Goal: Complete application form

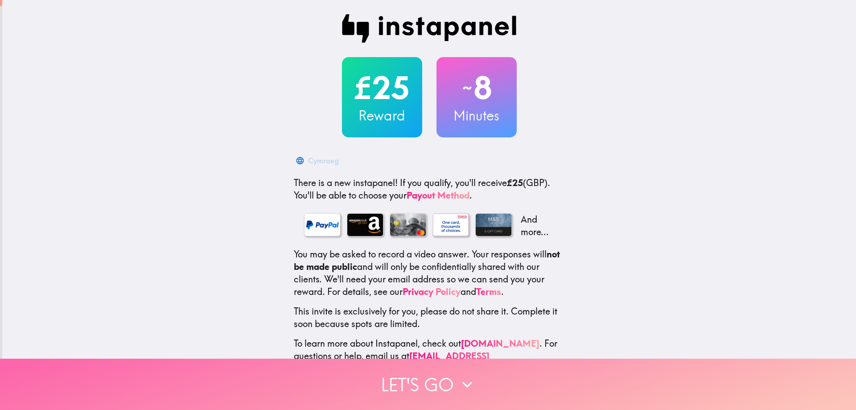
click at [414, 374] on button "Let's go" at bounding box center [428, 383] width 856 height 51
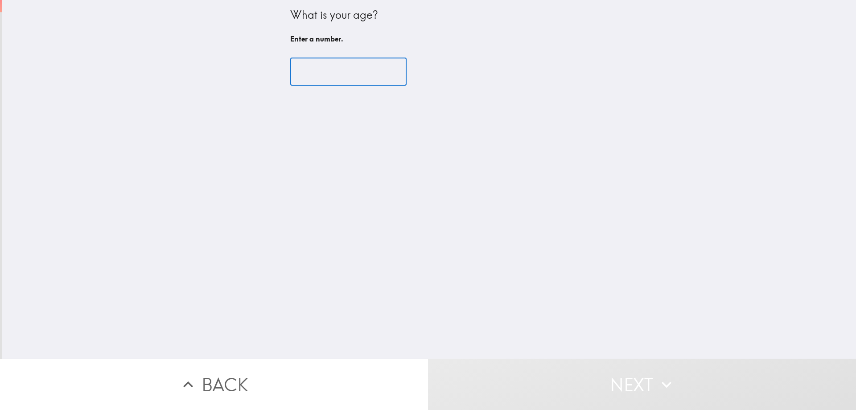
click at [331, 77] on input "number" at bounding box center [348, 72] width 116 height 28
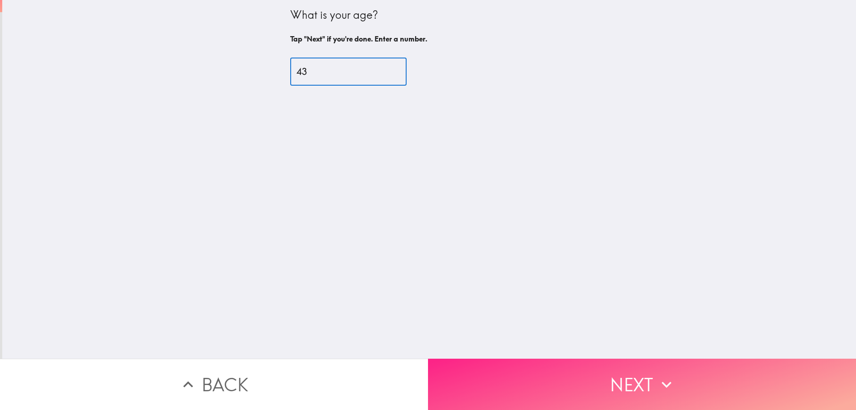
type input "43"
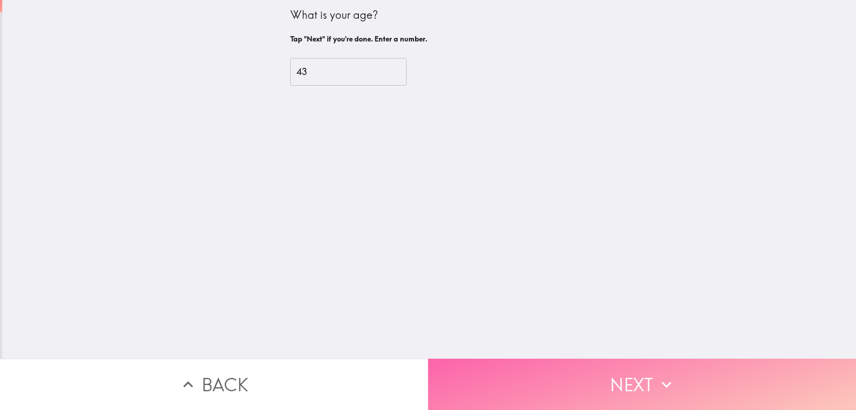
click at [618, 368] on button "Next" at bounding box center [642, 383] width 428 height 51
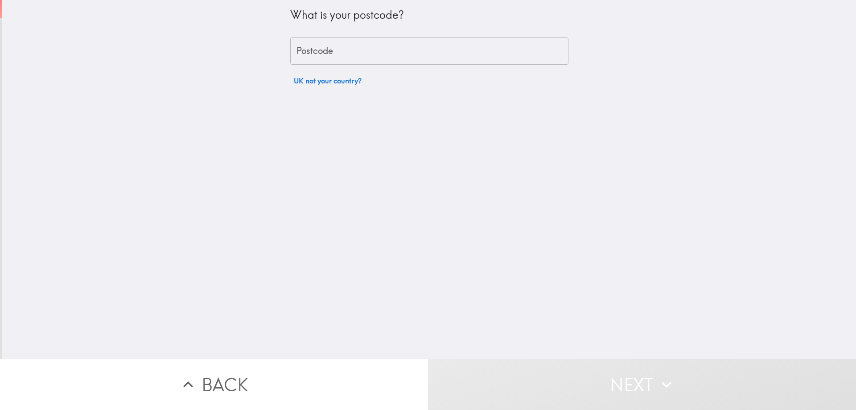
click at [362, 59] on input "Postcode" at bounding box center [429, 51] width 278 height 28
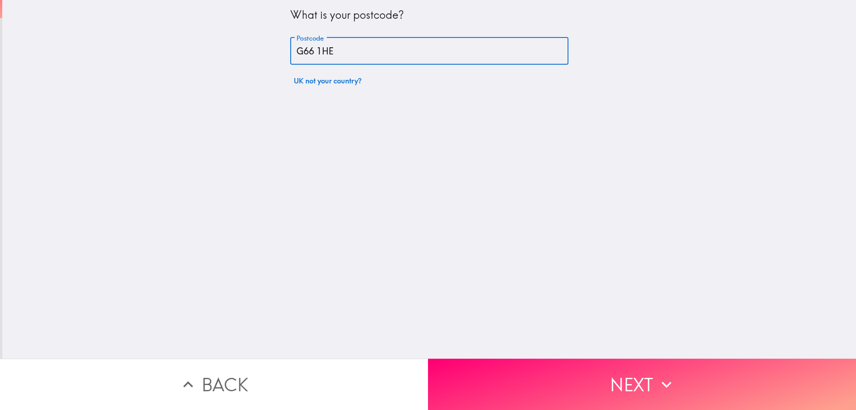
type input "G66 1HE"
click at [259, 76] on div "What is your postcode? Postcode G66 1HE Postcode UK not your country?" at bounding box center [429, 179] width 854 height 358
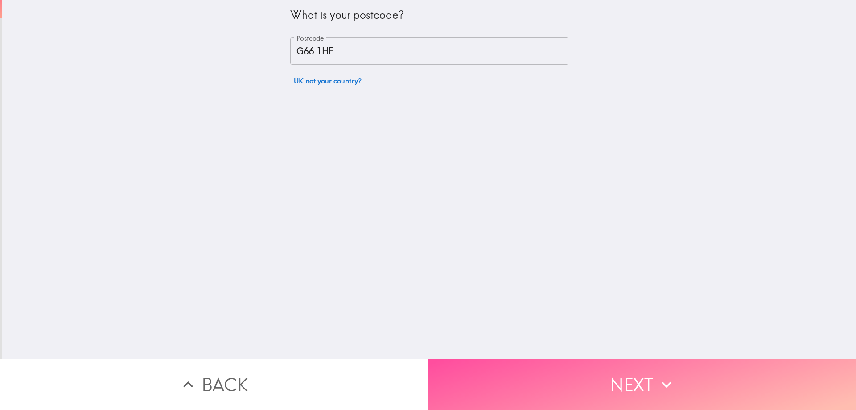
click at [605, 375] on button "Next" at bounding box center [642, 383] width 428 height 51
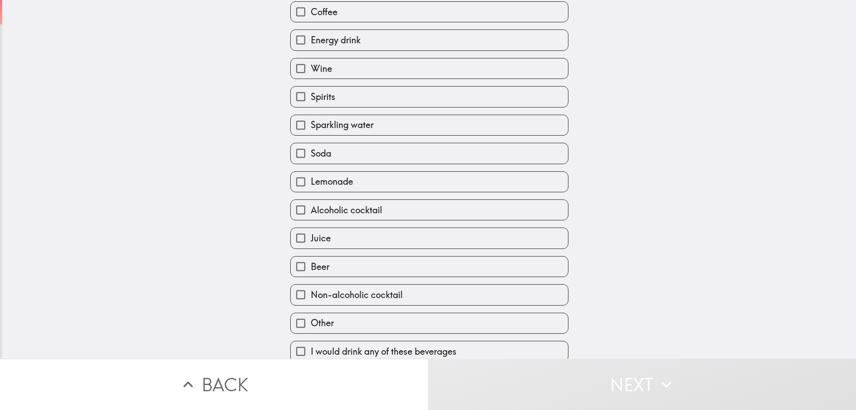
scroll to position [99, 0]
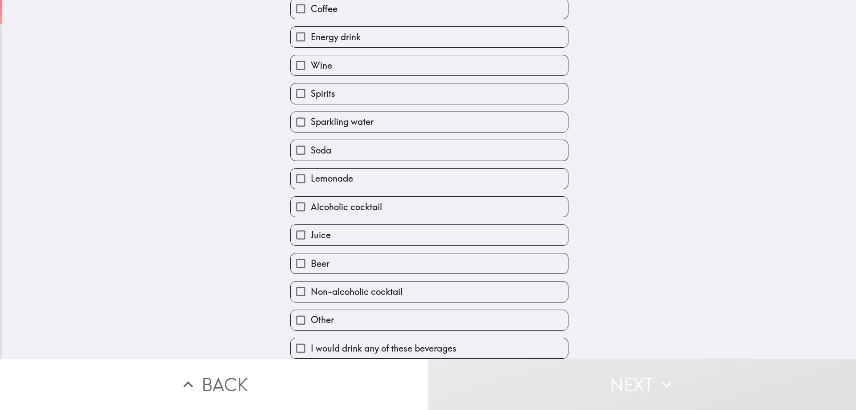
click at [435, 344] on span "I would drink any of these beverages" at bounding box center [384, 348] width 146 height 12
click at [311, 344] on input "I would drink any of these beverages" at bounding box center [301, 348] width 20 height 20
checkbox input "true"
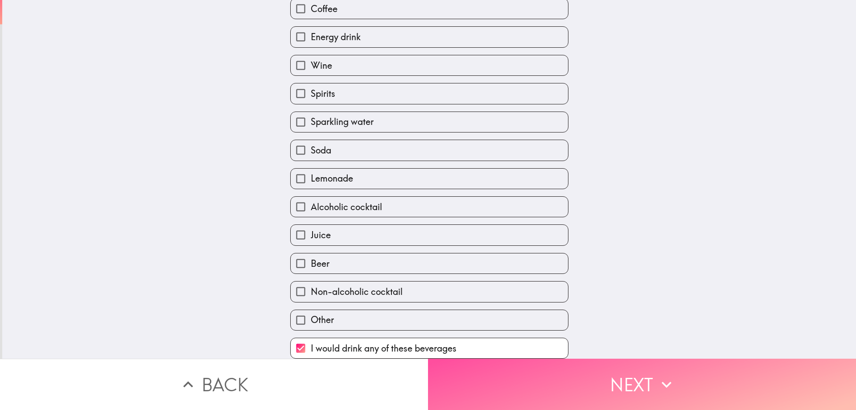
click at [564, 377] on button "Next" at bounding box center [642, 383] width 428 height 51
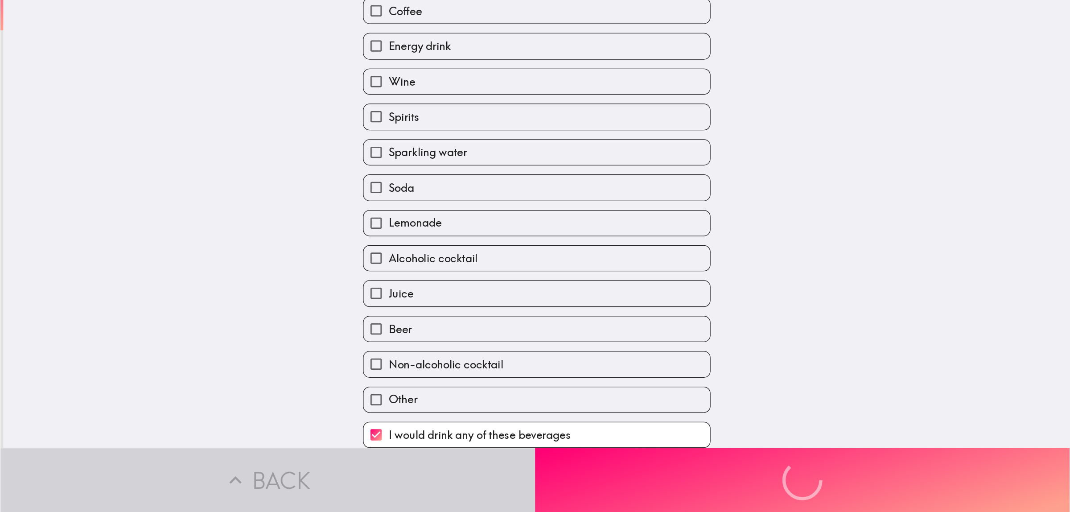
scroll to position [0, 0]
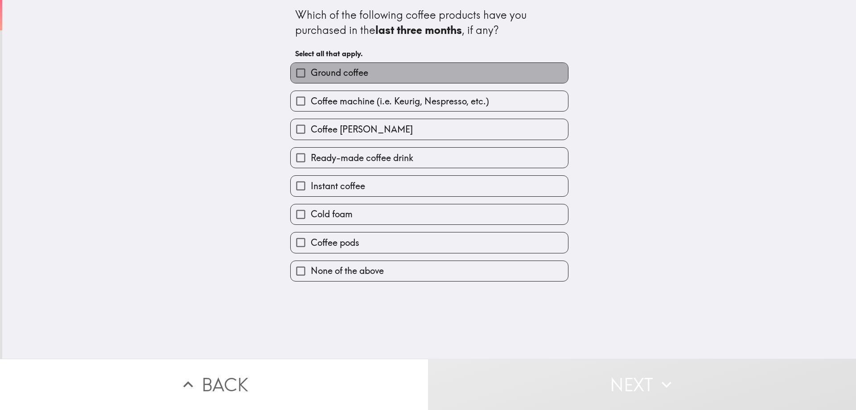
click at [358, 74] on span "Ground coffee" at bounding box center [340, 72] width 58 height 12
click at [311, 74] on input "Ground coffee" at bounding box center [301, 73] width 20 height 20
checkbox input "true"
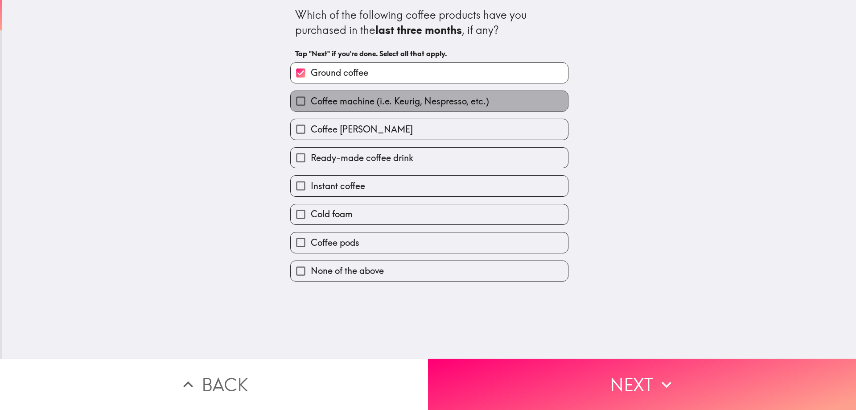
click at [360, 105] on span "Coffee machine (i.e. Keurig, Nespresso, etc.)" at bounding box center [400, 101] width 178 height 12
click at [311, 105] on input "Coffee machine (i.e. Keurig, Nespresso, etc.)" at bounding box center [301, 101] width 20 height 20
checkbox input "true"
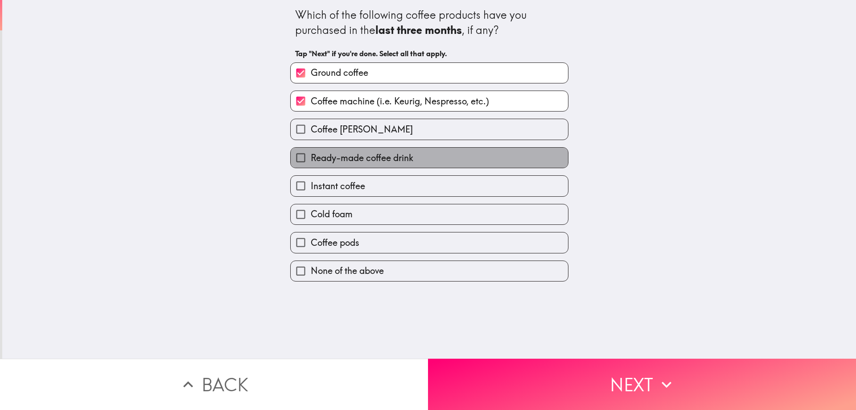
click at [379, 161] on span "Ready-made coffee drink" at bounding box center [362, 158] width 103 height 12
click at [311, 161] on input "Ready-made coffee drink" at bounding box center [301, 158] width 20 height 20
checkbox input "true"
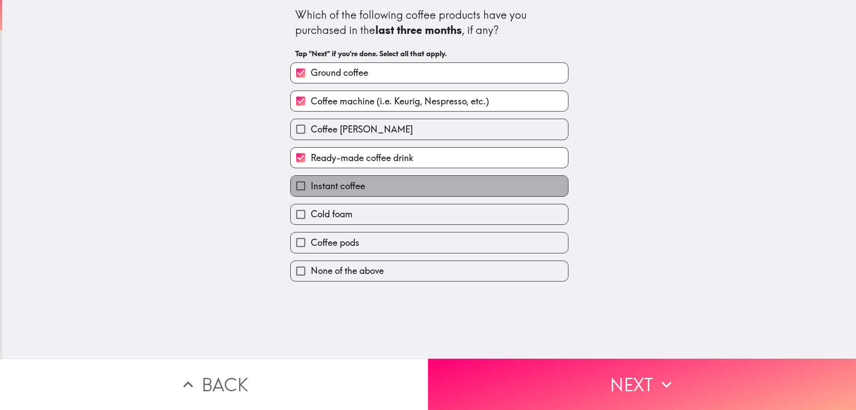
click at [370, 187] on label "Instant coffee" at bounding box center [429, 186] width 277 height 20
click at [311, 187] on input "Instant coffee" at bounding box center [301, 186] width 20 height 20
checkbox input "true"
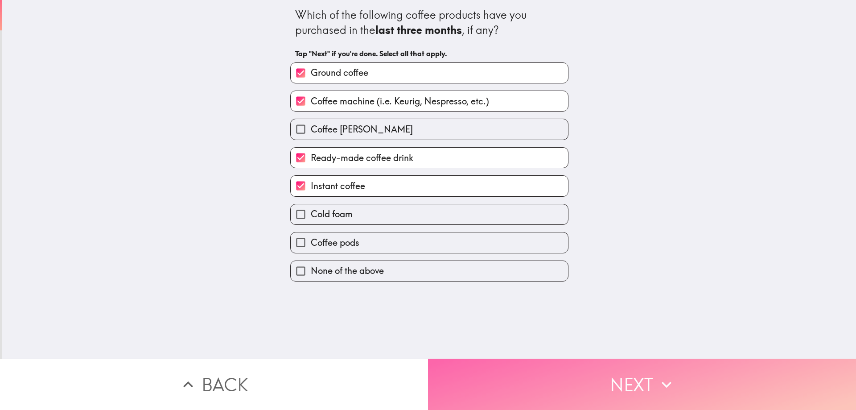
click at [575, 371] on button "Next" at bounding box center [642, 383] width 428 height 51
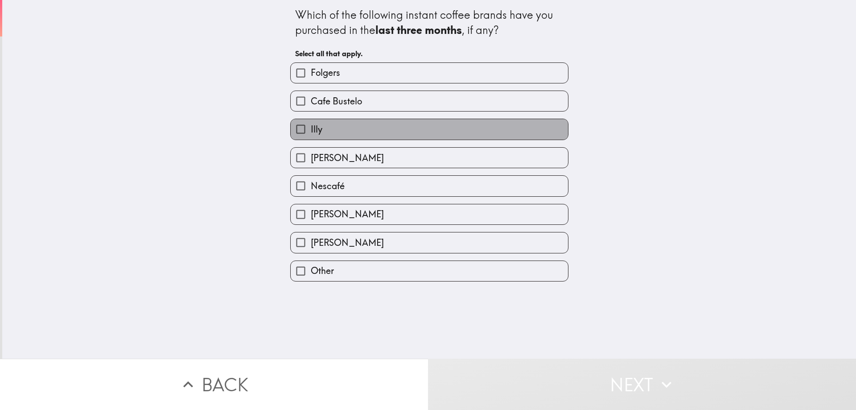
click at [366, 136] on label "Illy" at bounding box center [429, 129] width 277 height 20
click at [311, 136] on input "Illy" at bounding box center [301, 129] width 20 height 20
checkbox input "true"
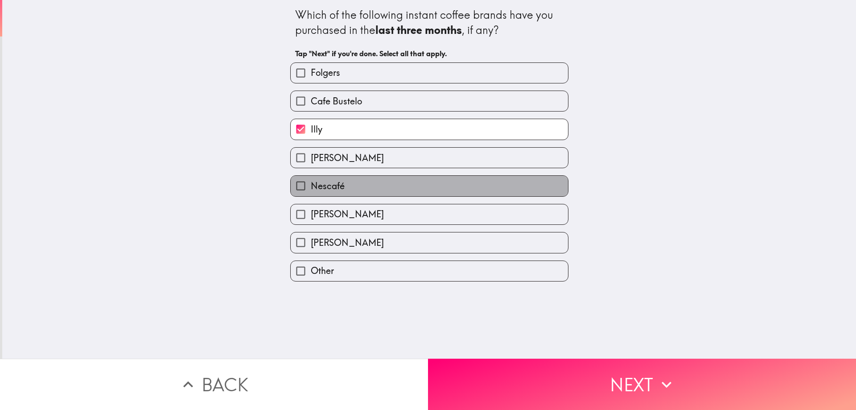
click at [357, 185] on label "Nescafé" at bounding box center [429, 186] width 277 height 20
click at [311, 185] on input "Nescafé" at bounding box center [301, 186] width 20 height 20
checkbox input "true"
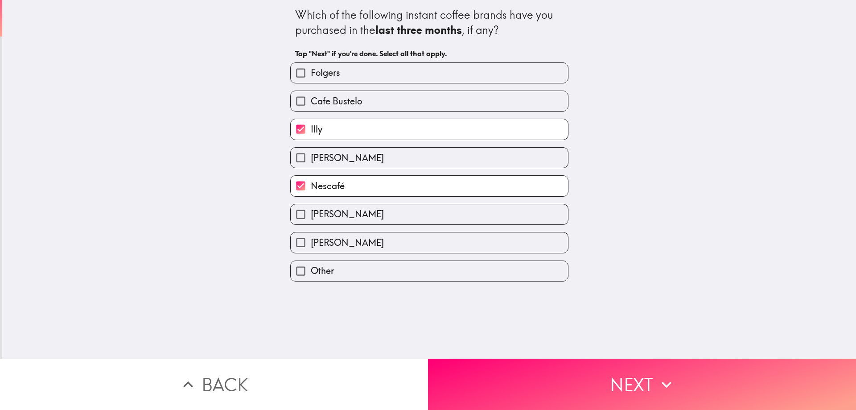
click at [601, 370] on button "Next" at bounding box center [642, 383] width 428 height 51
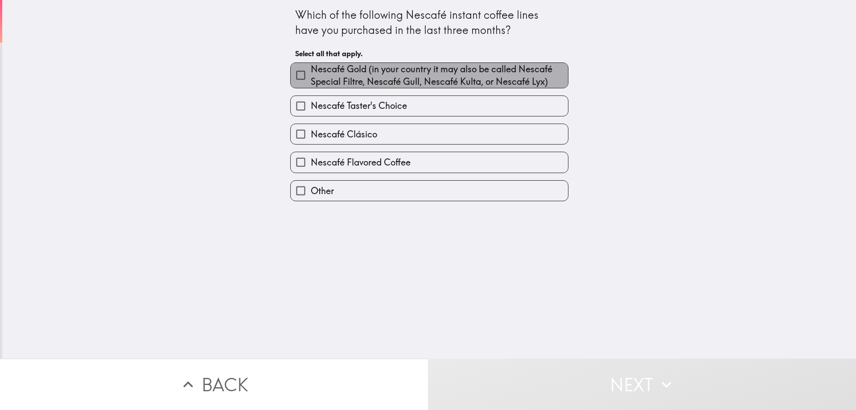
click at [407, 77] on span "Nescafé Gold (in your country it may also be called Nescafé Special Filtre, Nes…" at bounding box center [439, 75] width 257 height 25
click at [311, 77] on input "Nescafé Gold (in your country it may also be called Nescafé Special Filtre, Nes…" at bounding box center [301, 75] width 20 height 20
checkbox input "true"
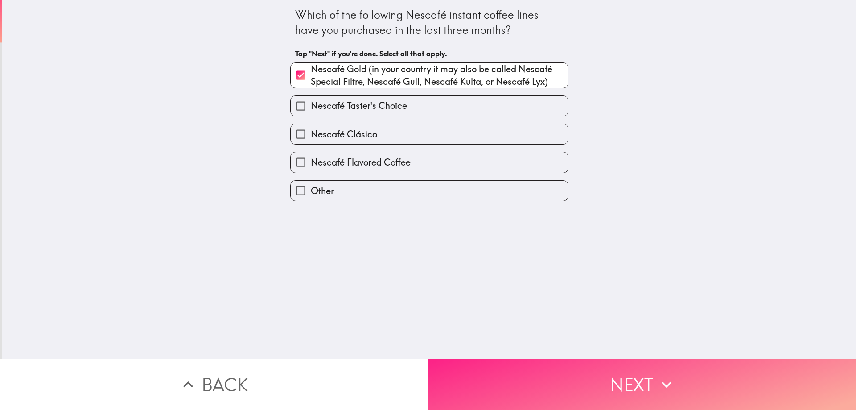
click at [585, 372] on button "Next" at bounding box center [642, 383] width 428 height 51
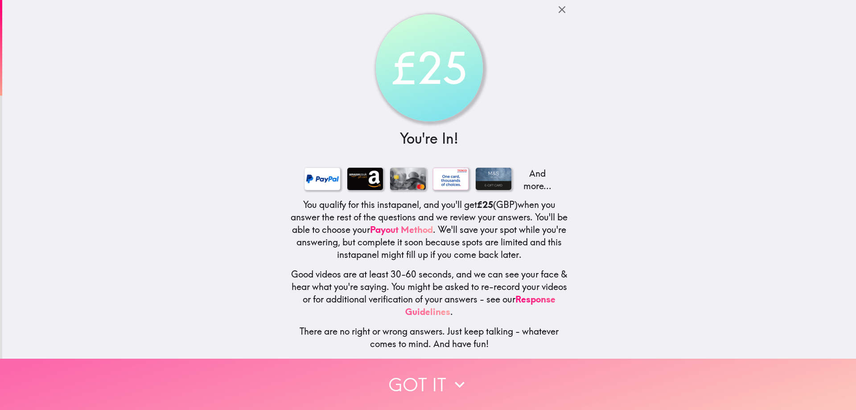
click at [460, 375] on icon "button" at bounding box center [460, 385] width 20 height 20
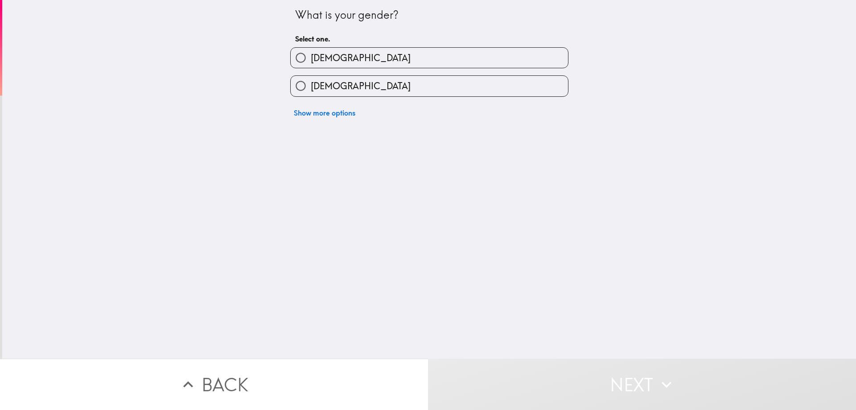
click at [373, 61] on label "[DEMOGRAPHIC_DATA]" at bounding box center [429, 58] width 277 height 20
click at [311, 61] on input "[DEMOGRAPHIC_DATA]" at bounding box center [301, 58] width 20 height 20
radio input "true"
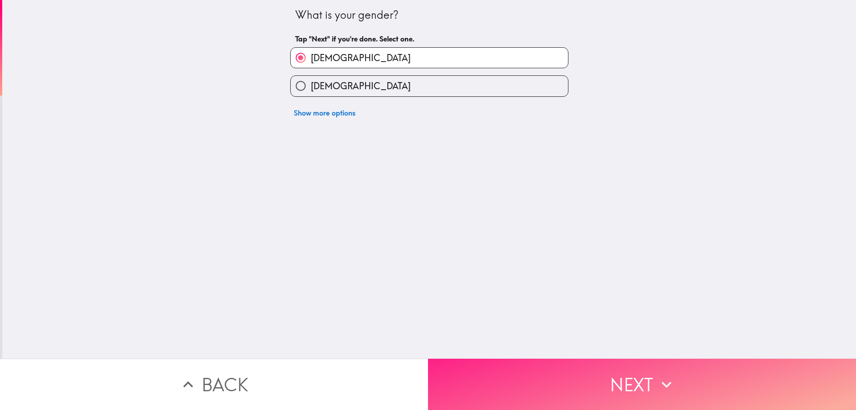
click at [579, 371] on button "Next" at bounding box center [642, 383] width 428 height 51
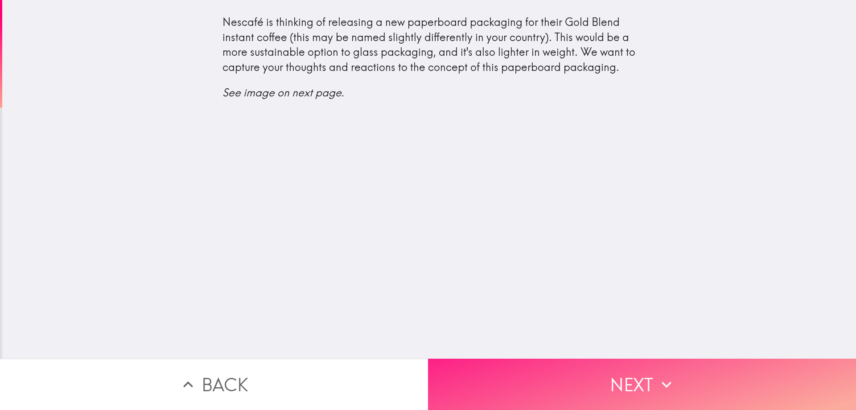
click at [638, 366] on button "Next" at bounding box center [642, 383] width 428 height 51
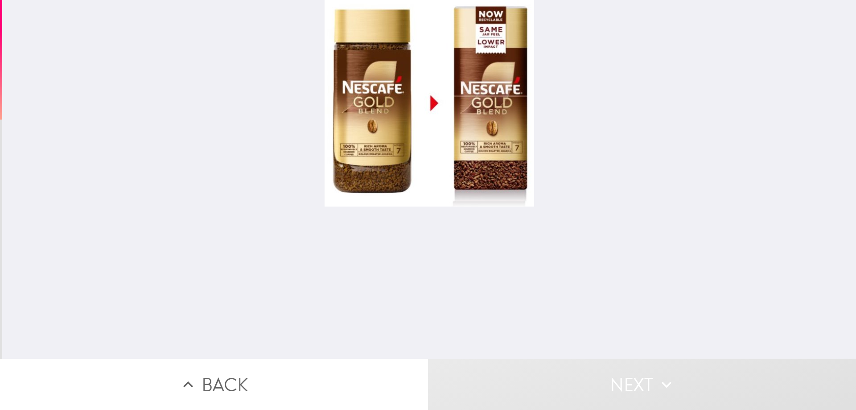
click at [360, 369] on button "Back" at bounding box center [214, 383] width 428 height 51
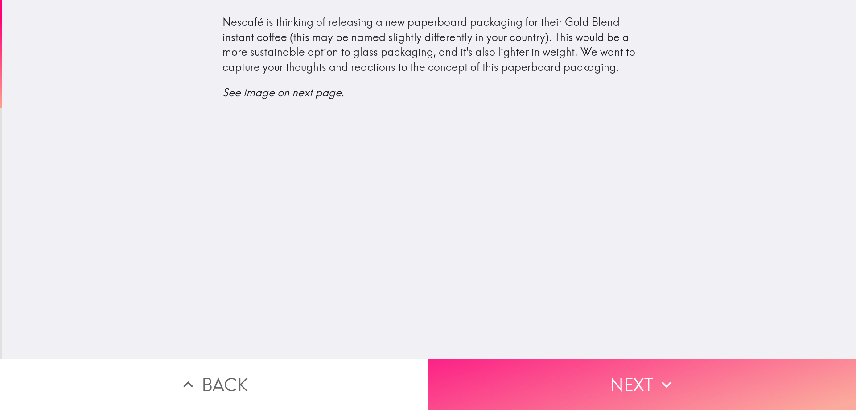
click at [553, 359] on button "Next" at bounding box center [642, 383] width 428 height 51
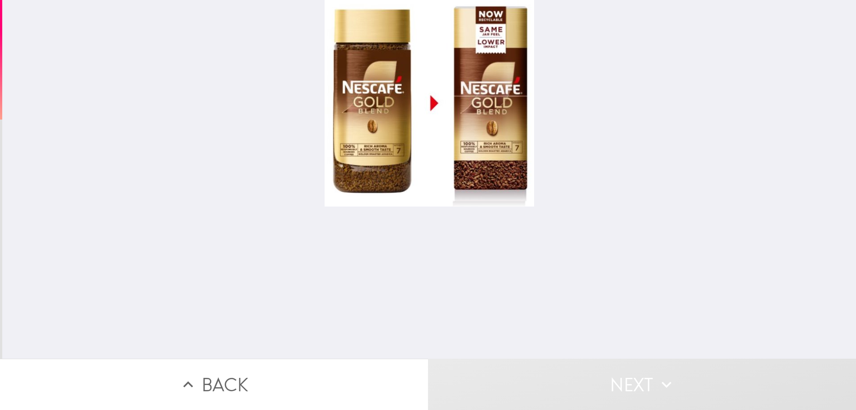
click at [468, 120] on div at bounding box center [430, 103] width 210 height 206
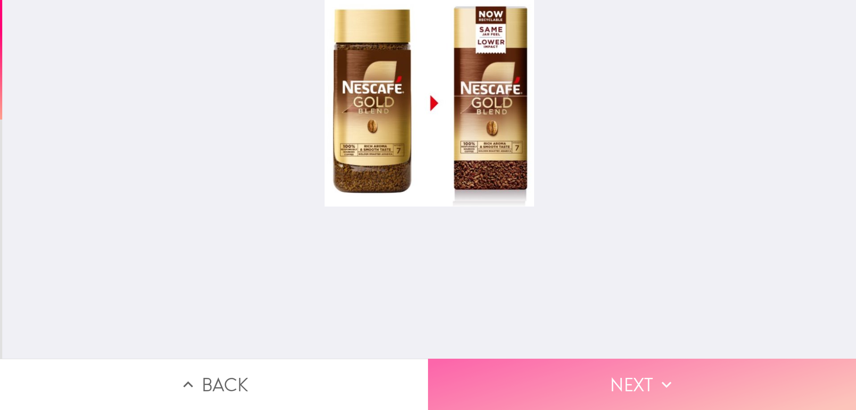
click at [660, 380] on icon "button" at bounding box center [667, 385] width 20 height 20
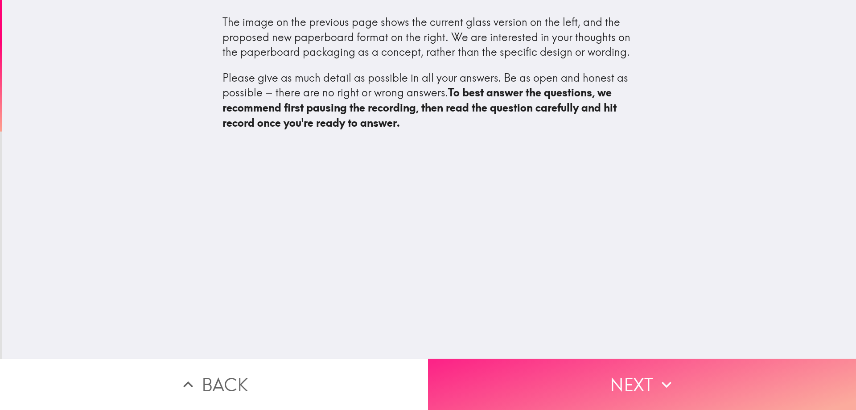
click at [639, 365] on button "Next" at bounding box center [642, 383] width 428 height 51
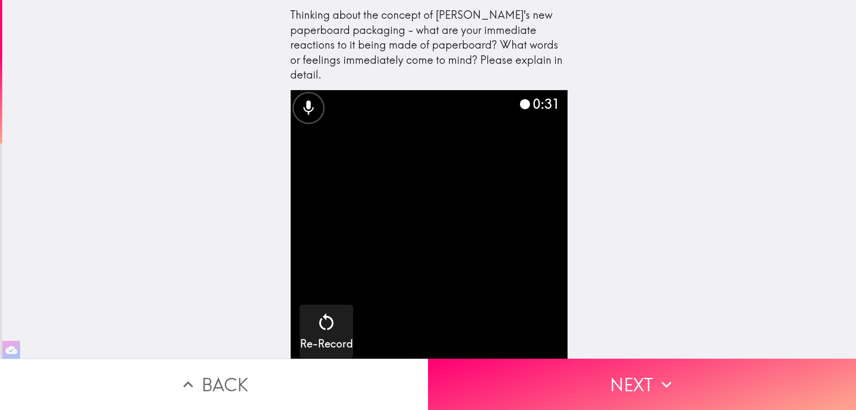
click at [430, 293] on video "button" at bounding box center [429, 228] width 277 height 277
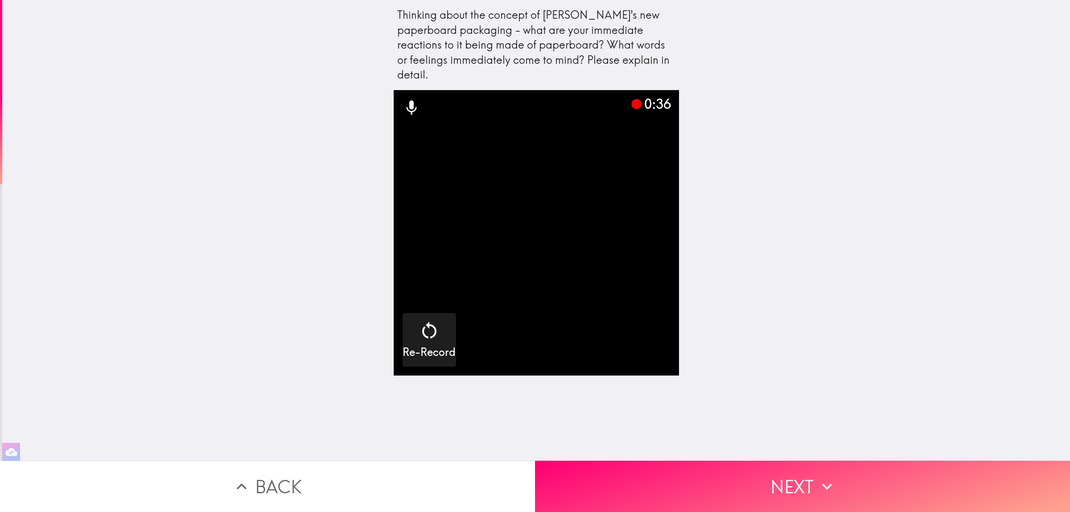
click at [406, 100] on icon at bounding box center [411, 107] width 10 height 14
click at [536, 264] on video "button" at bounding box center [536, 232] width 285 height 285
click at [424, 321] on icon "button" at bounding box center [429, 329] width 14 height 17
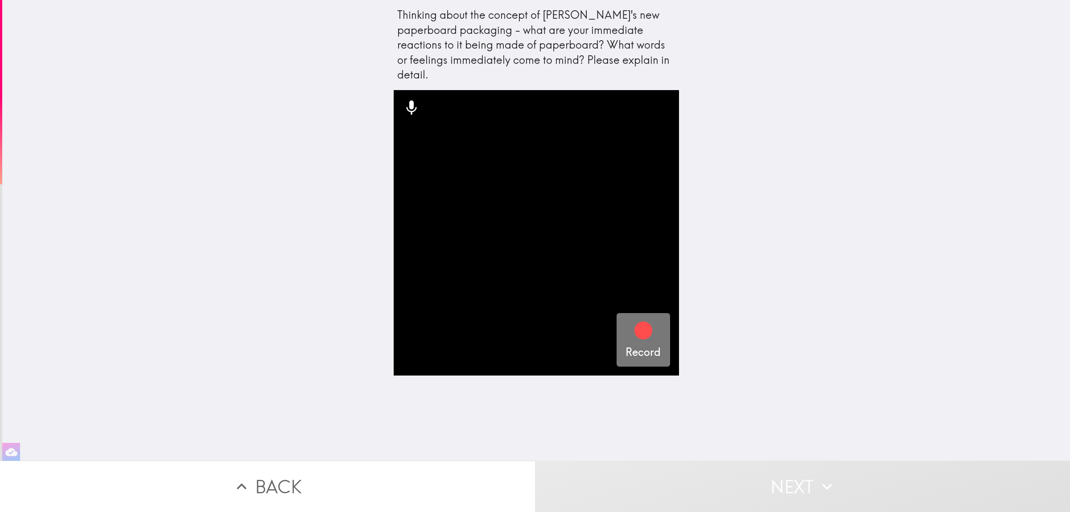
click at [634, 321] on icon "button" at bounding box center [643, 330] width 18 height 18
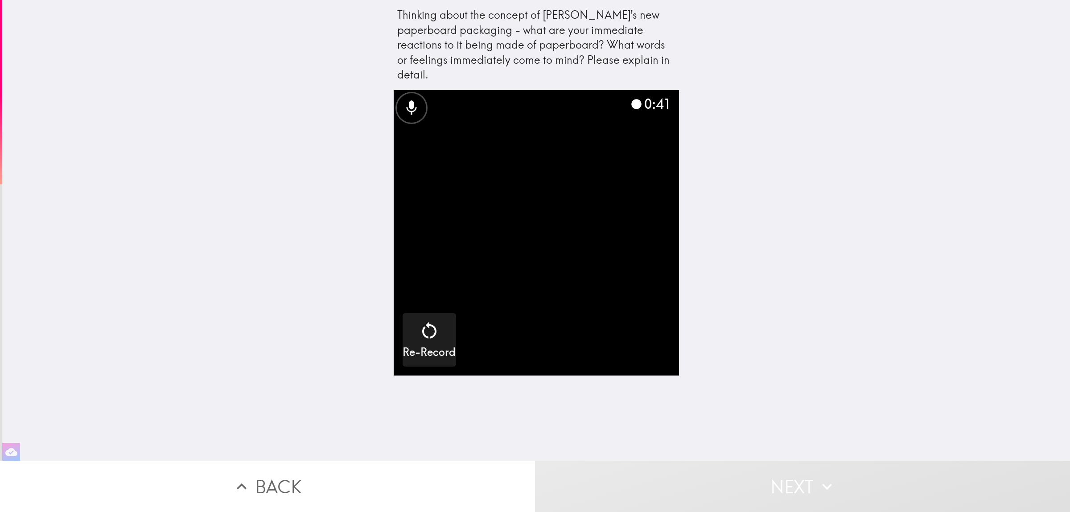
click at [529, 247] on video "button" at bounding box center [536, 232] width 285 height 285
click at [406, 100] on icon at bounding box center [411, 107] width 10 height 14
click at [536, 276] on video "button" at bounding box center [536, 232] width 285 height 285
click at [562, 280] on video "button" at bounding box center [536, 232] width 285 height 285
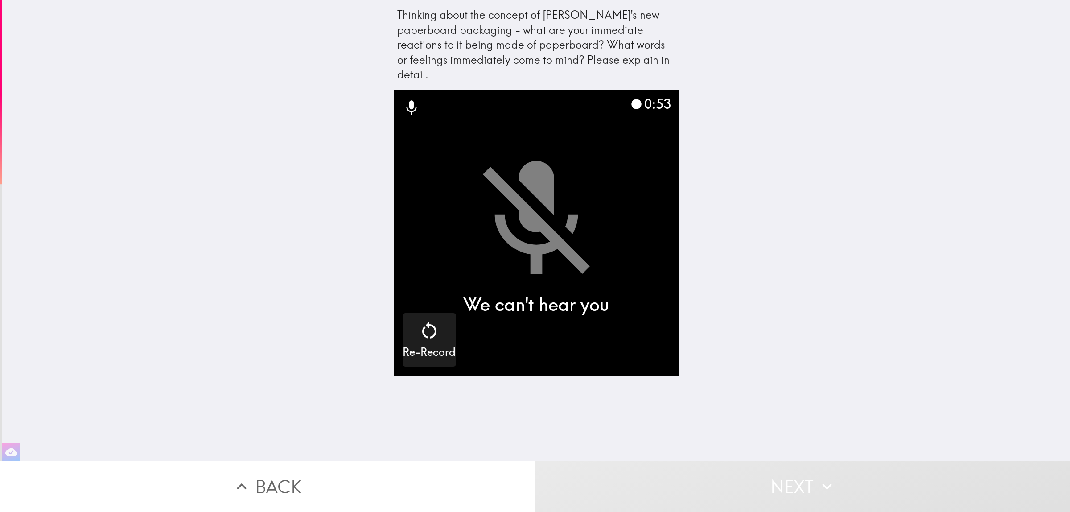
click at [403, 103] on div at bounding box center [411, 108] width 32 height 32
click at [403, 99] on icon at bounding box center [412, 108] width 18 height 18
click at [424, 320] on icon "button" at bounding box center [429, 330] width 21 height 21
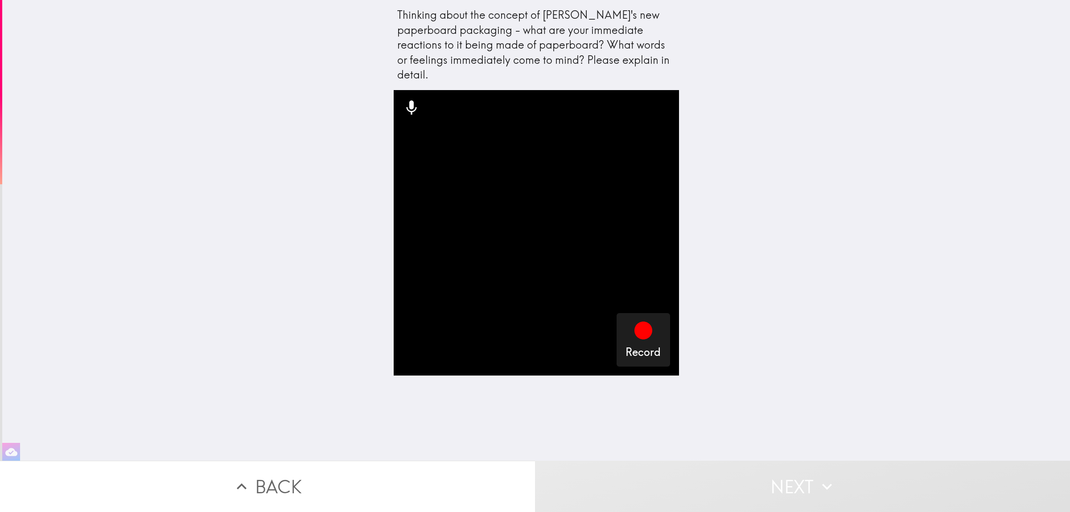
click at [308, 49] on div "Thinking about the concept of [PERSON_NAME]'s new paperboard packaging - what a…" at bounding box center [536, 230] width 1068 height 461
click at [406, 100] on icon at bounding box center [411, 107] width 10 height 14
click at [403, 99] on icon at bounding box center [412, 108] width 18 height 18
click at [404, 99] on icon at bounding box center [412, 108] width 18 height 18
click at [634, 321] on icon "button" at bounding box center [643, 330] width 18 height 18
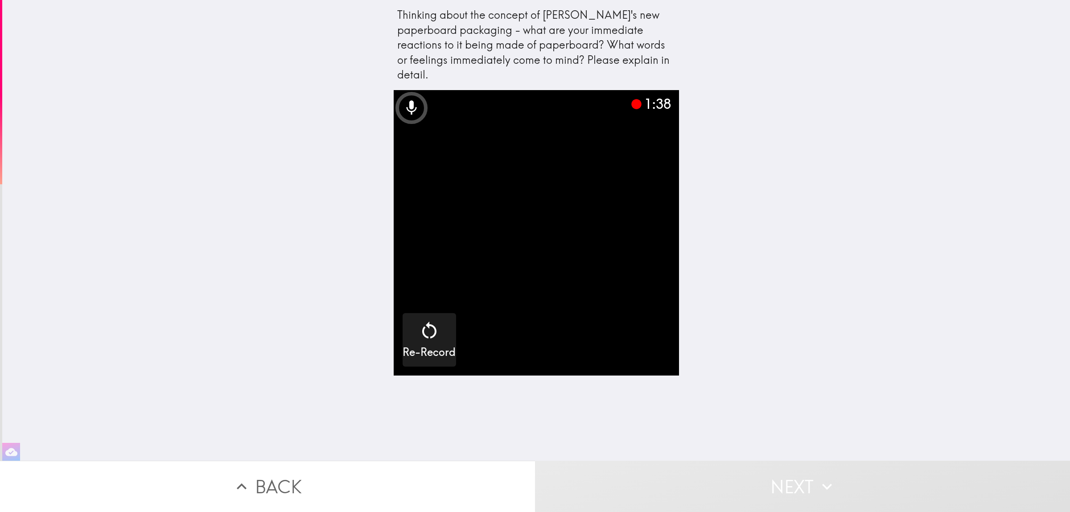
drag, startPoint x: 531, startPoint y: 194, endPoint x: 516, endPoint y: 204, distance: 18.1
click at [521, 200] on video "button" at bounding box center [536, 232] width 285 height 285
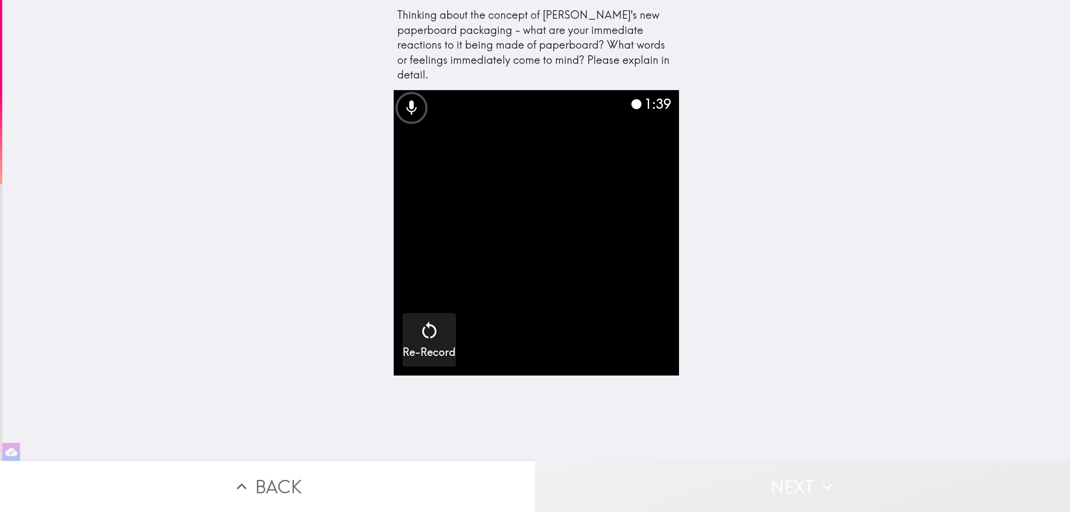
click at [809, 409] on button "Next" at bounding box center [802, 486] width 535 height 51
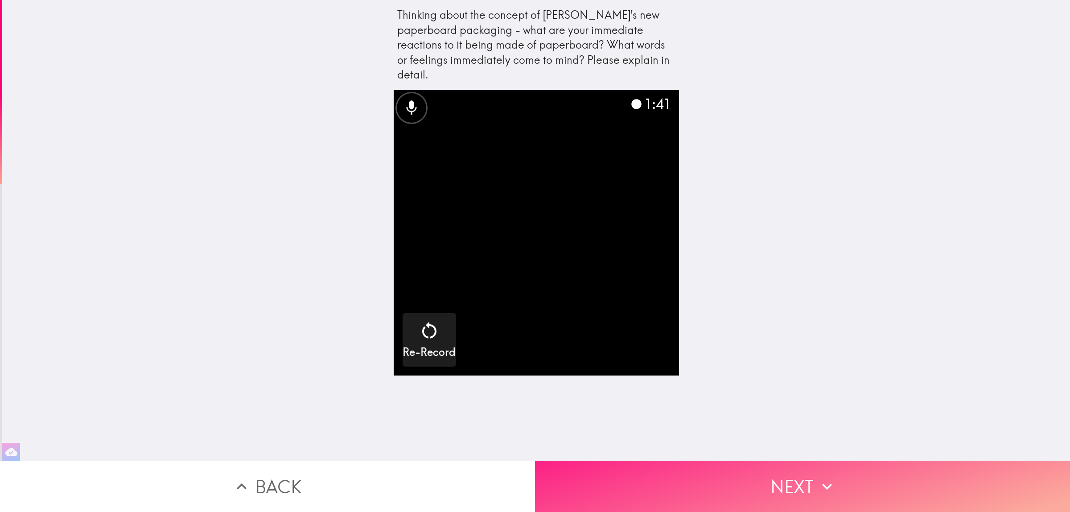
click at [732, 409] on button "Next" at bounding box center [802, 486] width 535 height 51
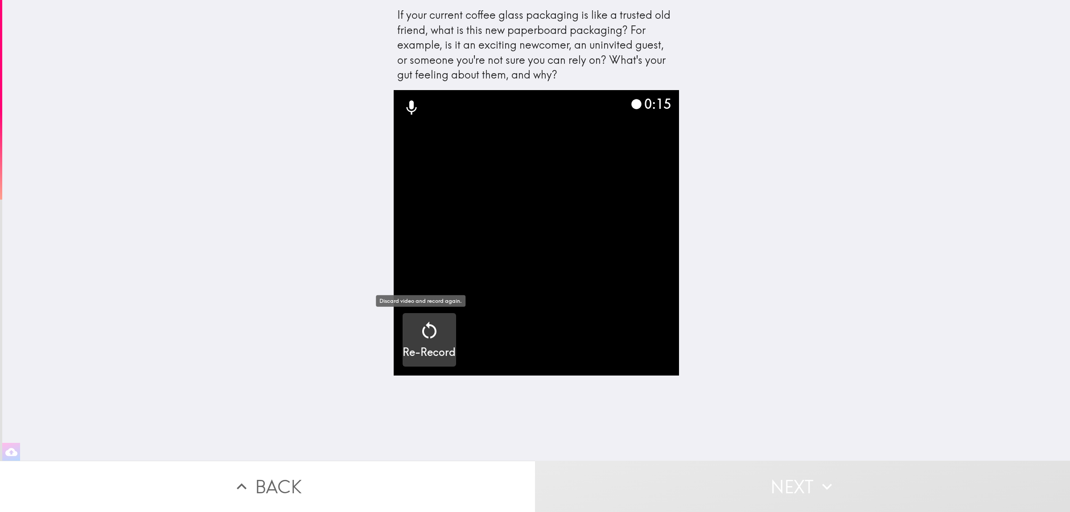
click at [423, 329] on icon "button" at bounding box center [429, 330] width 21 height 21
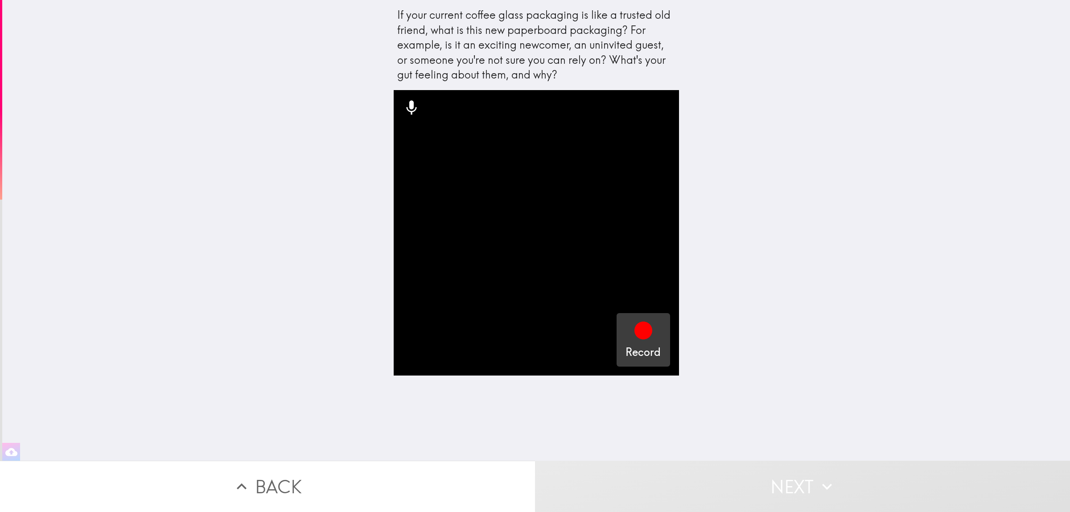
click at [634, 336] on icon "button" at bounding box center [643, 330] width 18 height 18
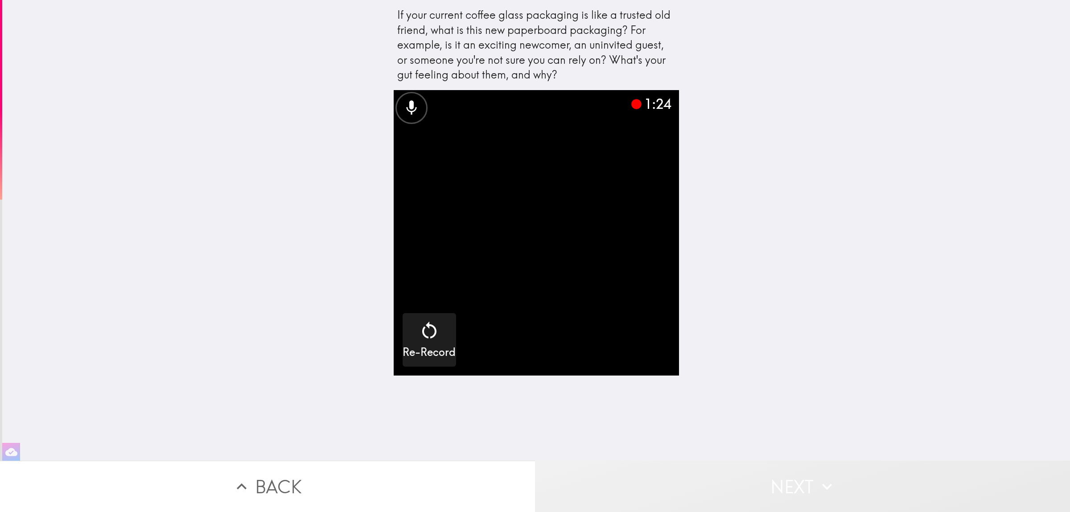
click at [768, 409] on button "Next" at bounding box center [802, 486] width 535 height 51
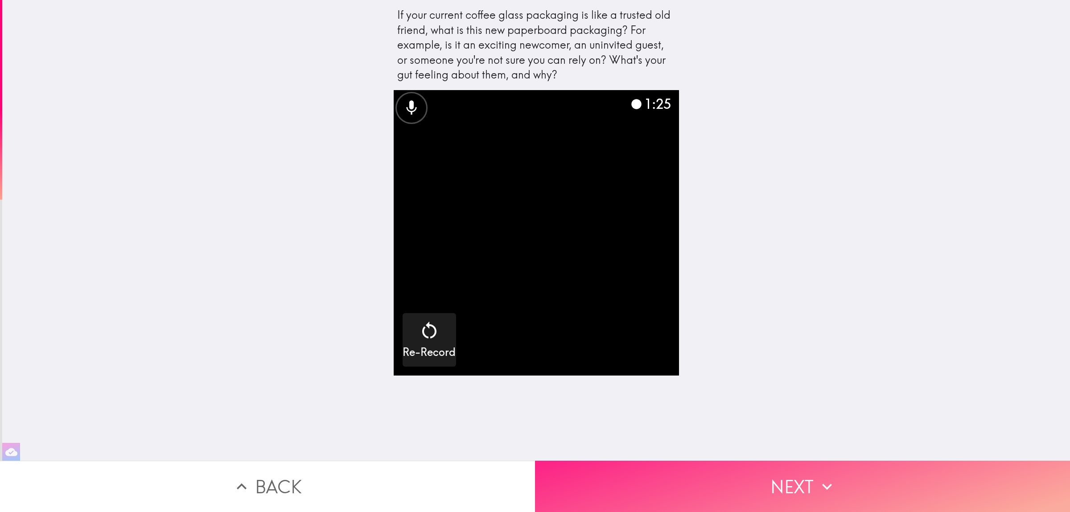
click at [770, 409] on button "Next" at bounding box center [802, 486] width 535 height 51
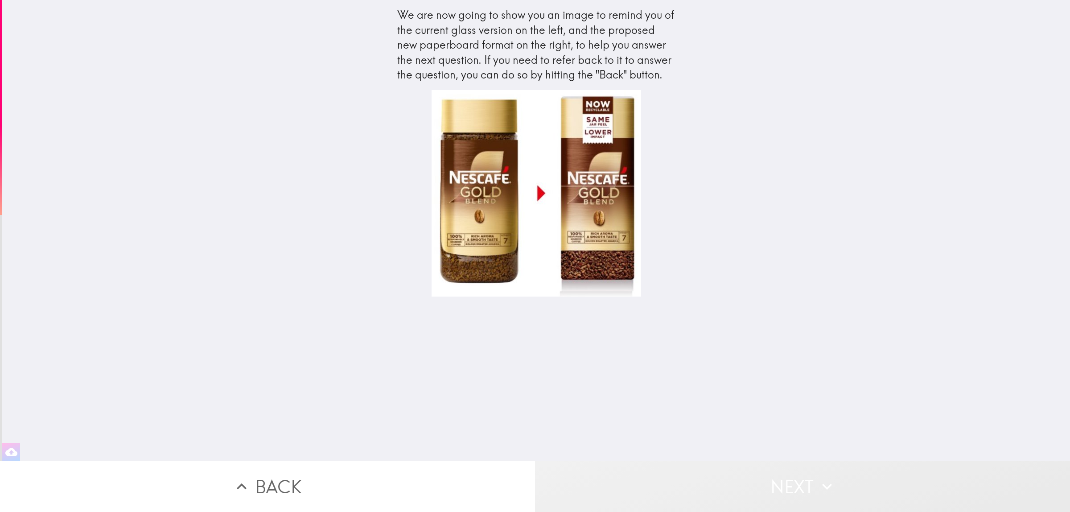
click at [685, 409] on button "Next" at bounding box center [802, 486] width 535 height 51
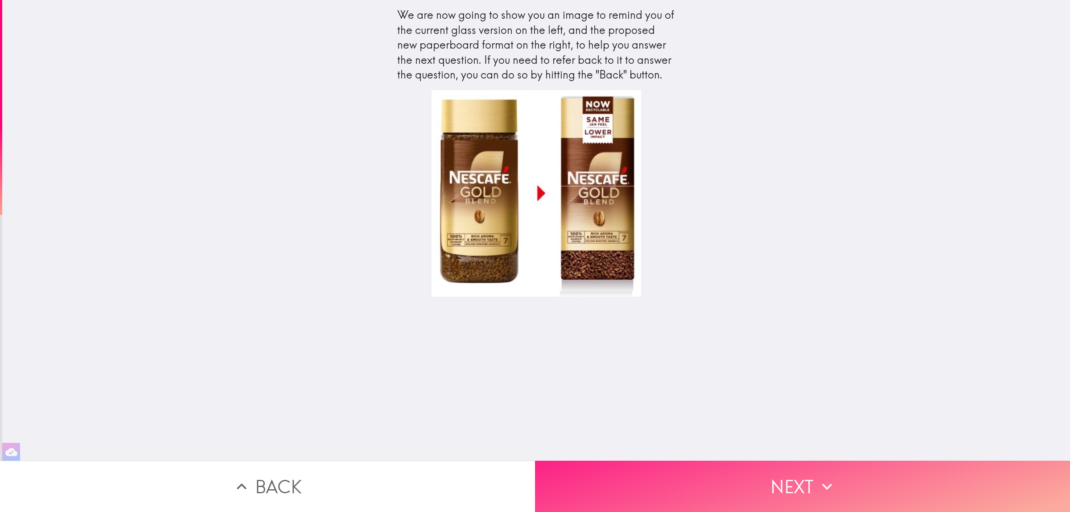
click at [732, 409] on button "Next" at bounding box center [802, 486] width 535 height 51
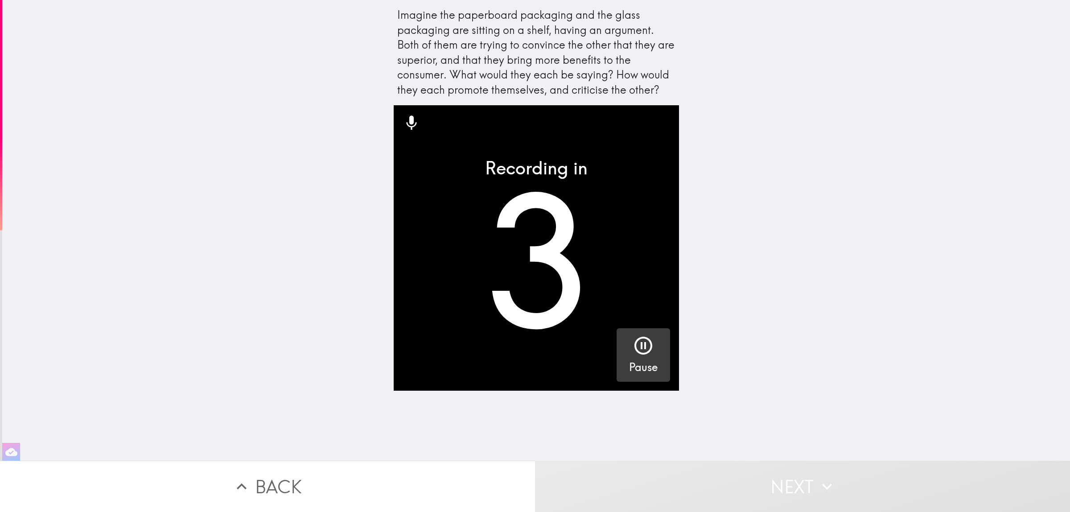
click at [633, 336] on icon "button" at bounding box center [643, 345] width 21 height 21
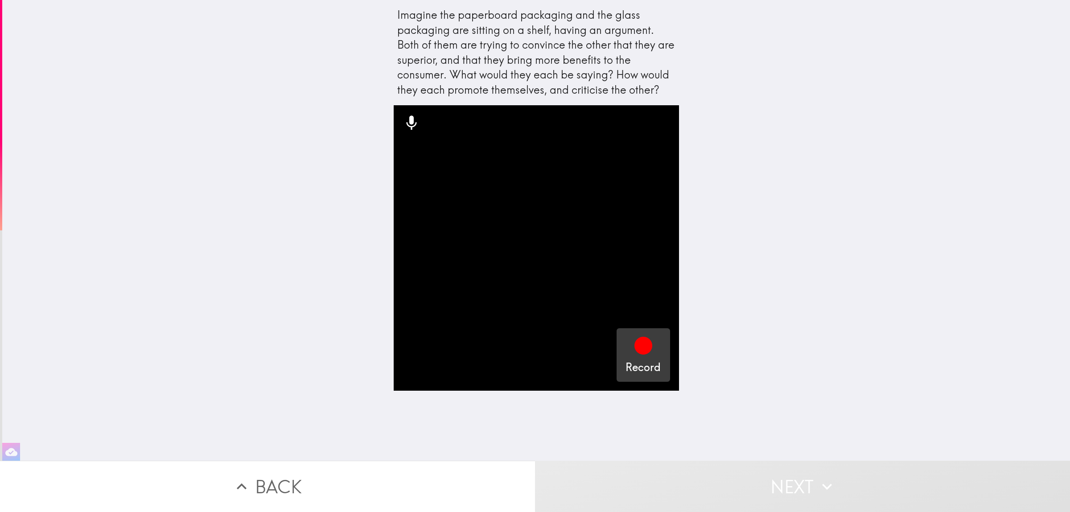
click at [639, 346] on icon "button" at bounding box center [643, 346] width 18 height 18
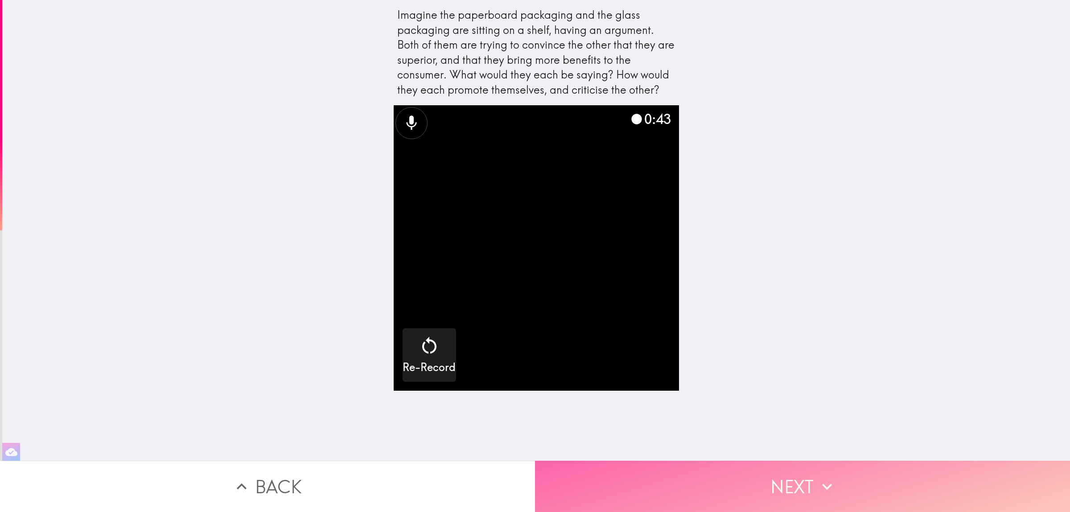
click at [741, 409] on button "Next" at bounding box center [802, 486] width 535 height 51
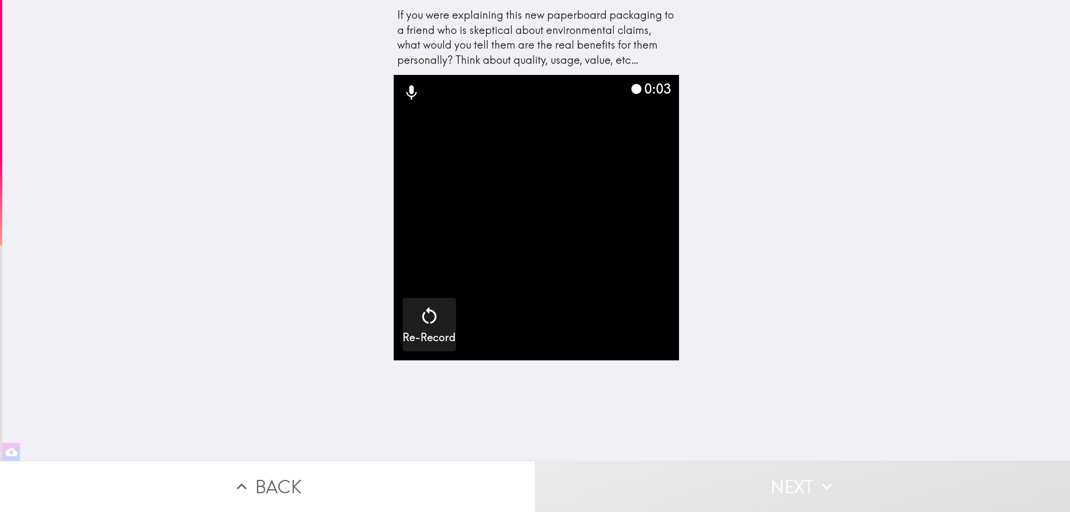
click at [593, 296] on video "button" at bounding box center [536, 217] width 285 height 285
click at [419, 325] on icon "button" at bounding box center [429, 315] width 21 height 21
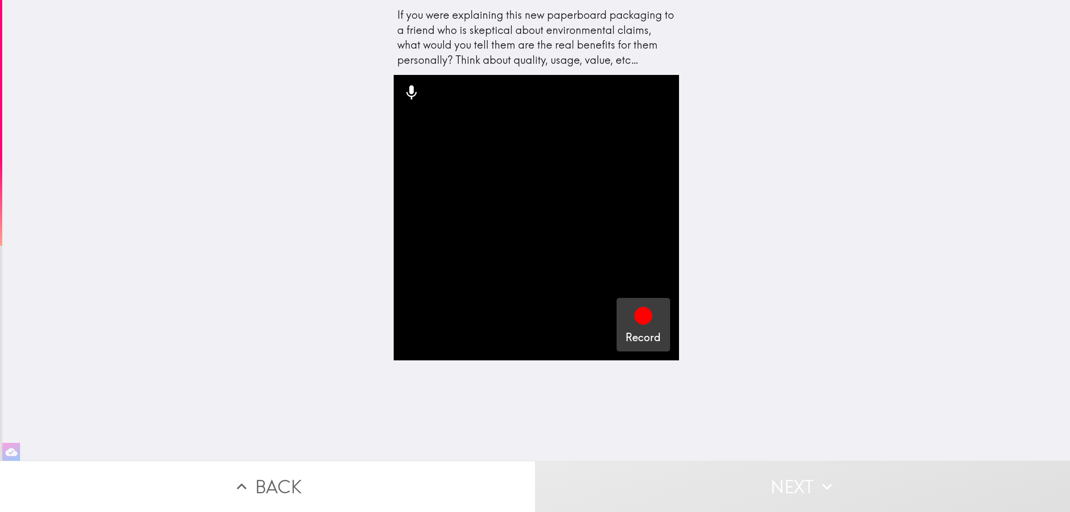
click at [617, 320] on button "Record" at bounding box center [644, 325] width 54 height 54
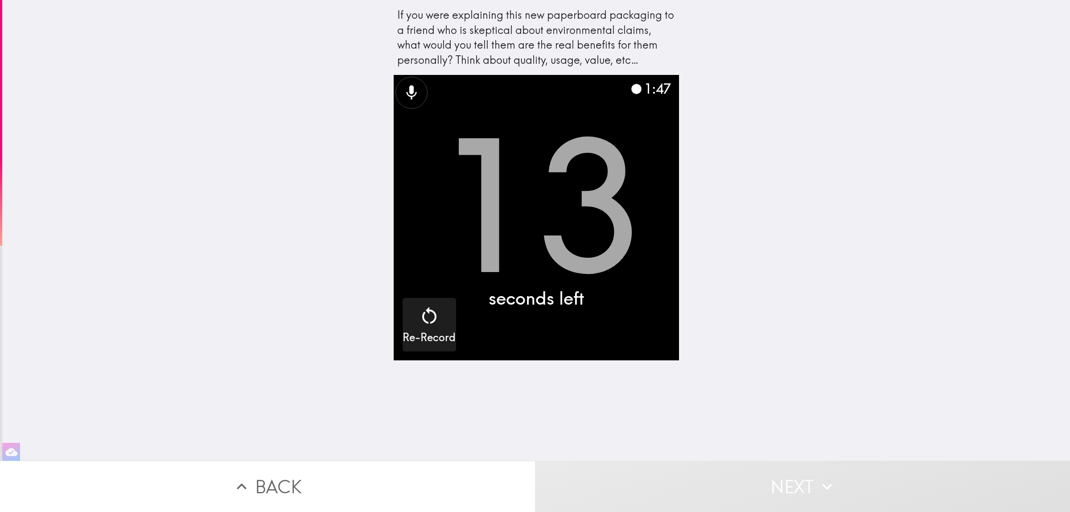
click at [712, 409] on button "Next" at bounding box center [802, 486] width 535 height 51
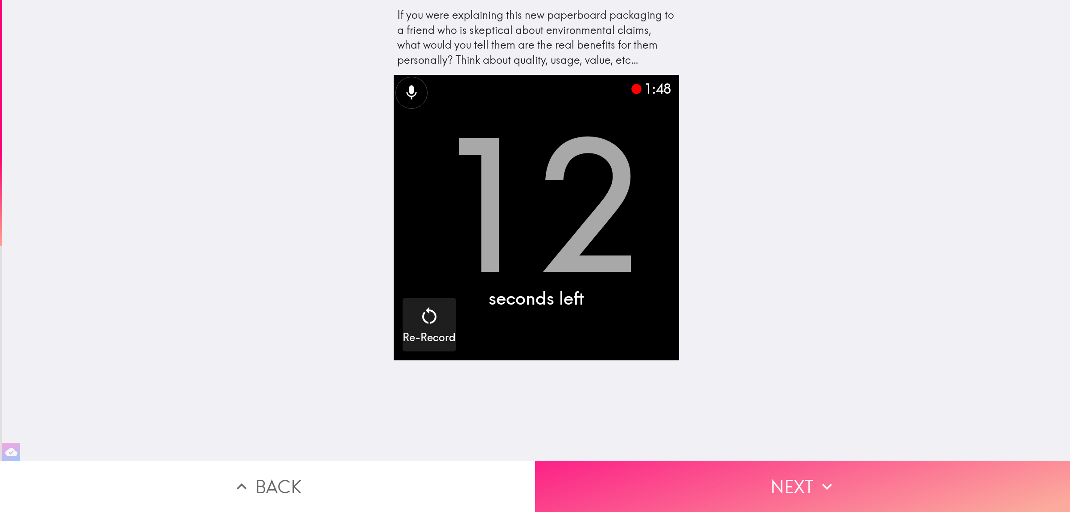
click at [712, 409] on button "Next" at bounding box center [802, 486] width 535 height 51
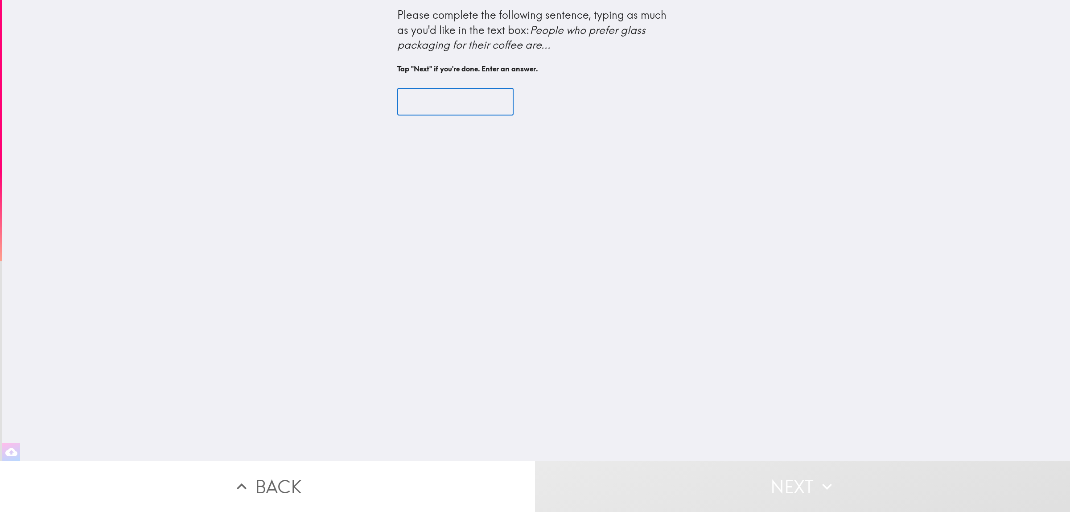
click at [438, 105] on input "text" at bounding box center [455, 102] width 116 height 28
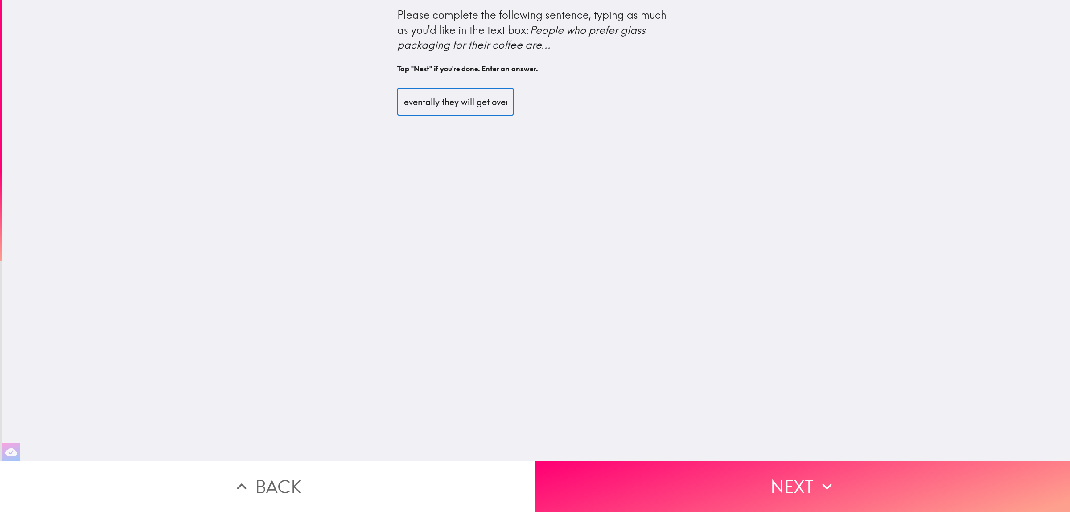
scroll to position [0, 202]
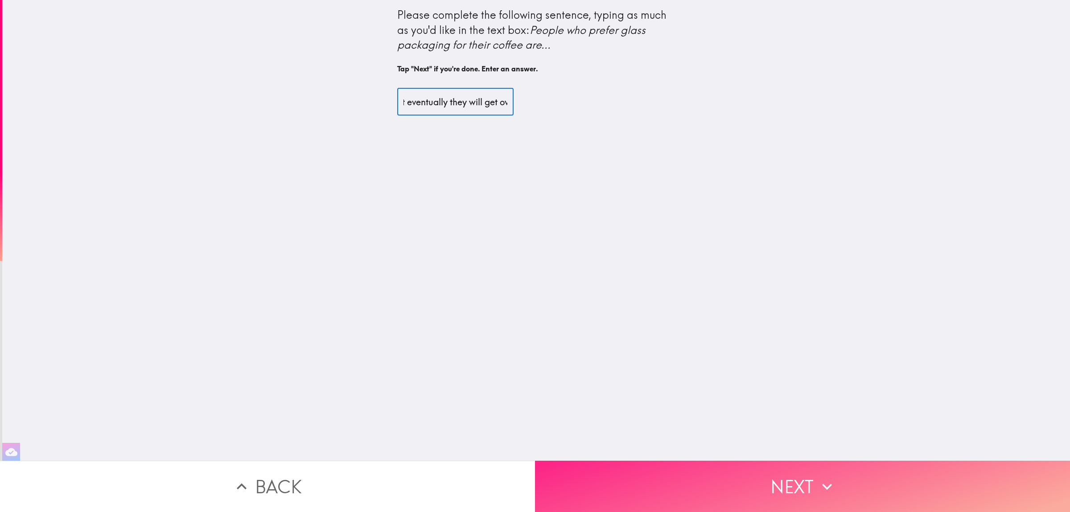
type input "creatures of habits that are reluctant to change but eventually they will get o…"
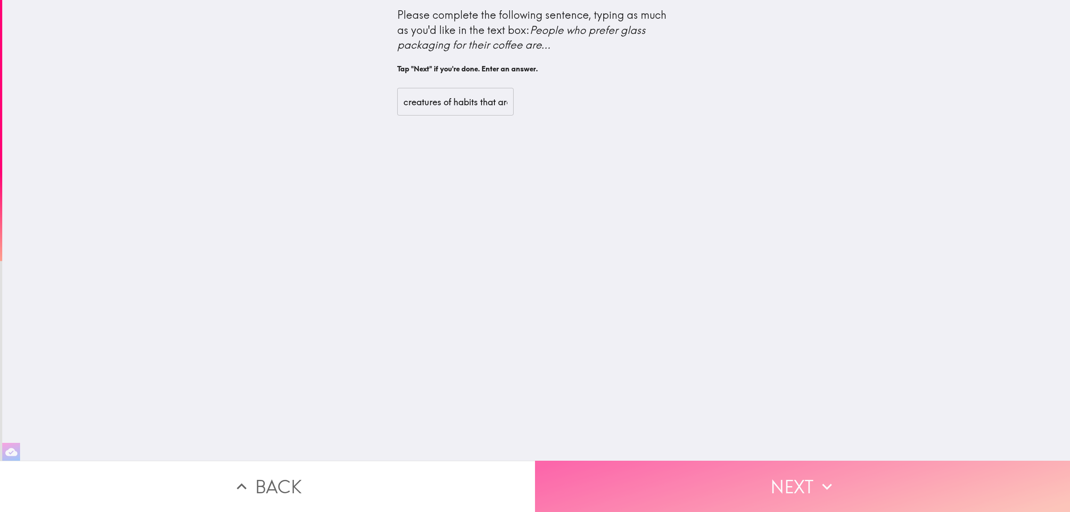
click at [730, 409] on button "Next" at bounding box center [802, 486] width 535 height 51
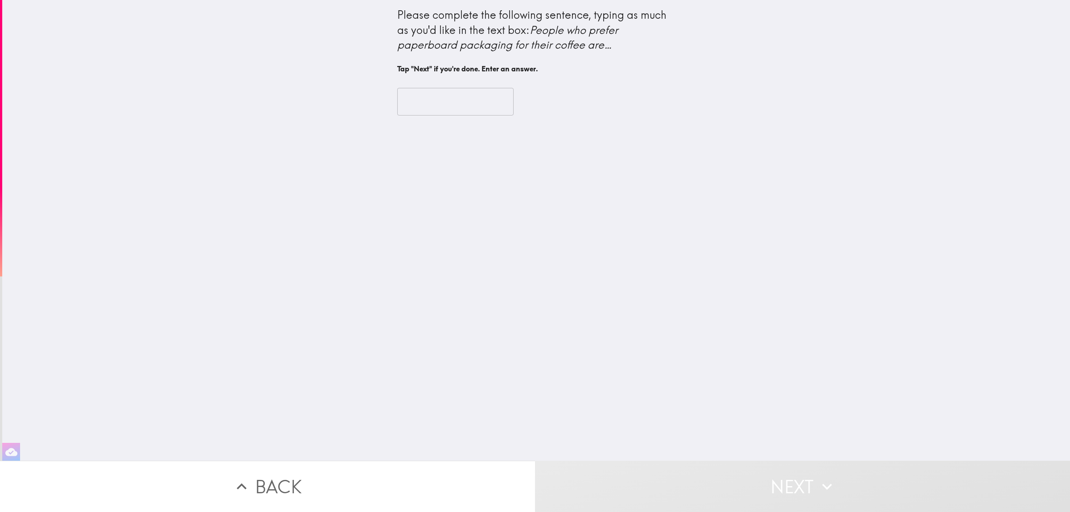
click at [478, 110] on input "text" at bounding box center [455, 102] width 116 height 28
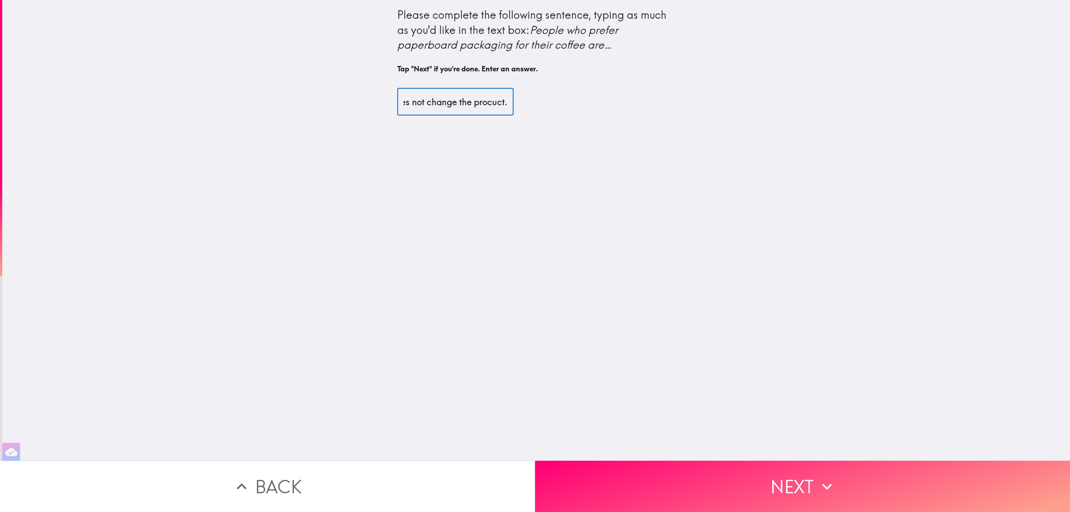
scroll to position [0, 442]
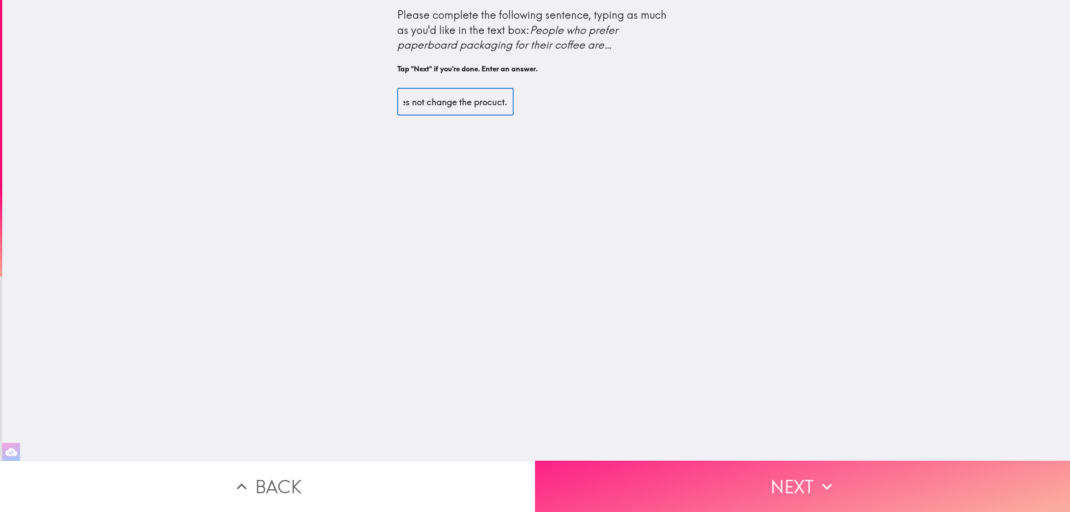
type input "conscious about environment and happy to have the product they love in any pack…"
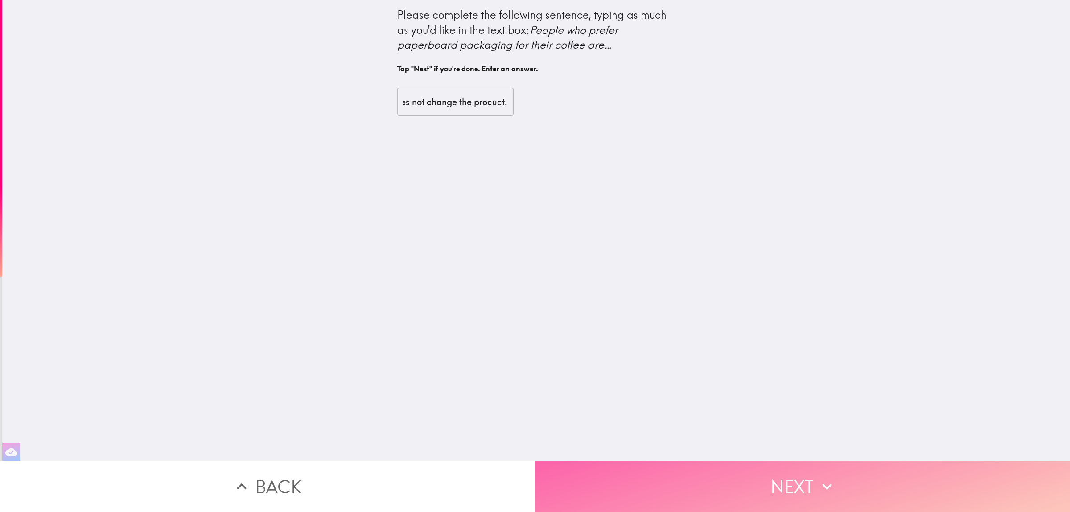
scroll to position [0, 0]
click at [772, 409] on button "Next" at bounding box center [802, 486] width 535 height 51
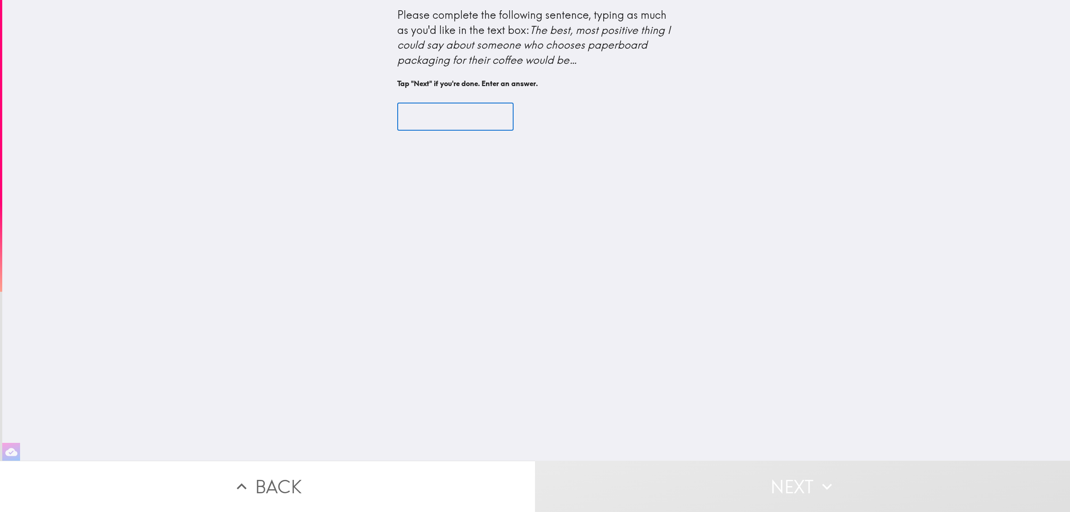
click at [491, 118] on input "text" at bounding box center [455, 117] width 116 height 28
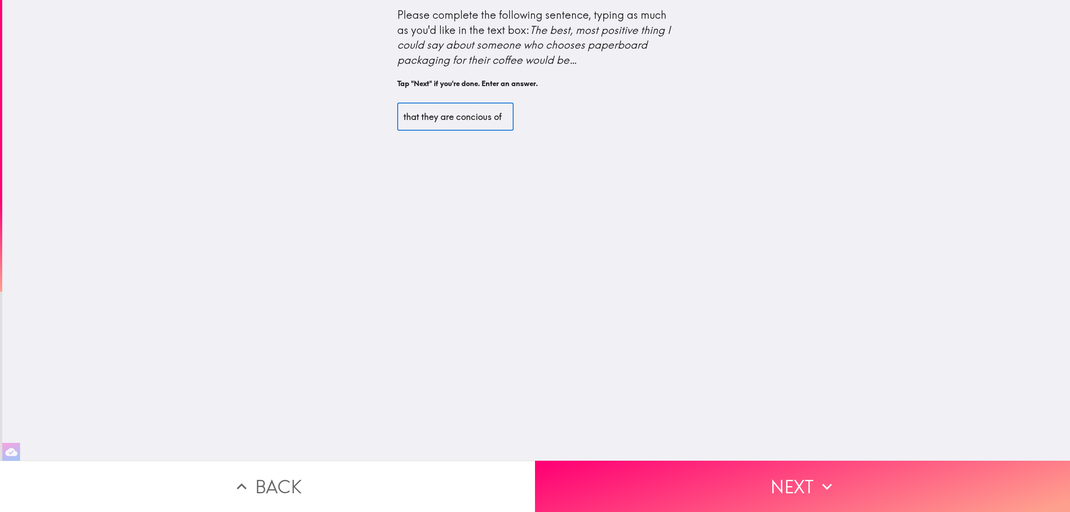
scroll to position [0, 3]
click at [490, 119] on input "that they are conscious of" at bounding box center [455, 117] width 116 height 28
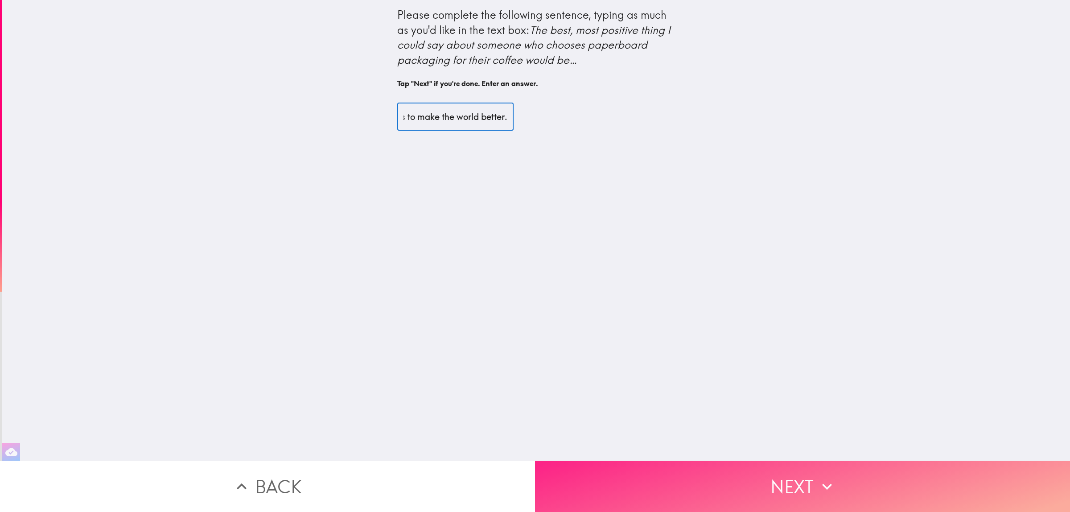
type input "that they are conscious of the environment and try by little actions to make th…"
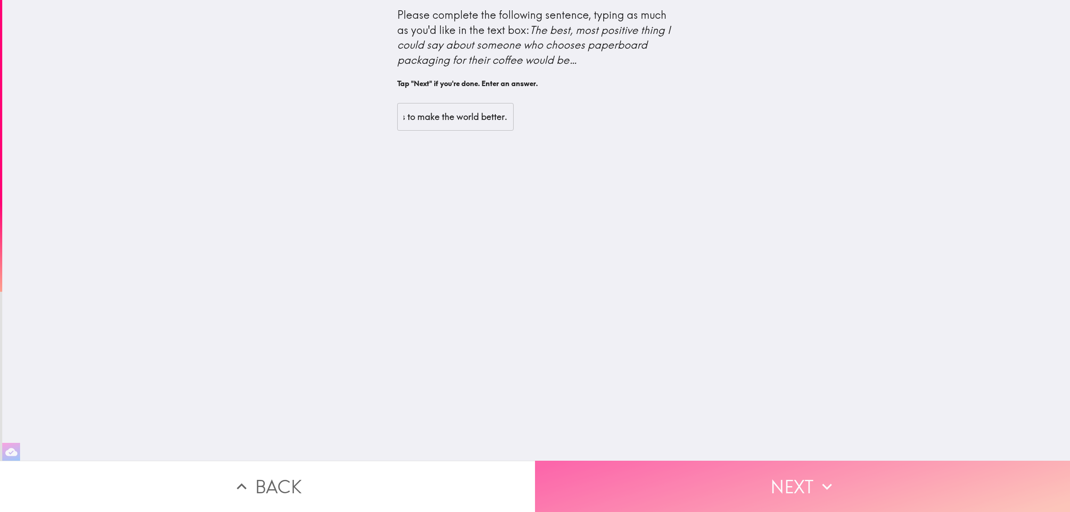
scroll to position [0, 0]
click at [807, 409] on button "Next" at bounding box center [802, 486] width 535 height 51
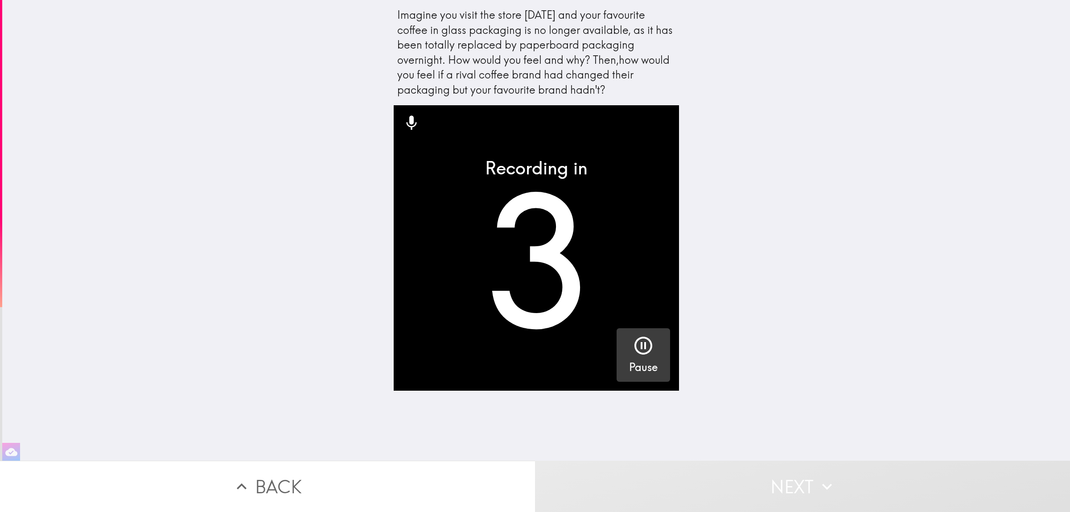
click at [641, 351] on icon "button" at bounding box center [643, 345] width 21 height 21
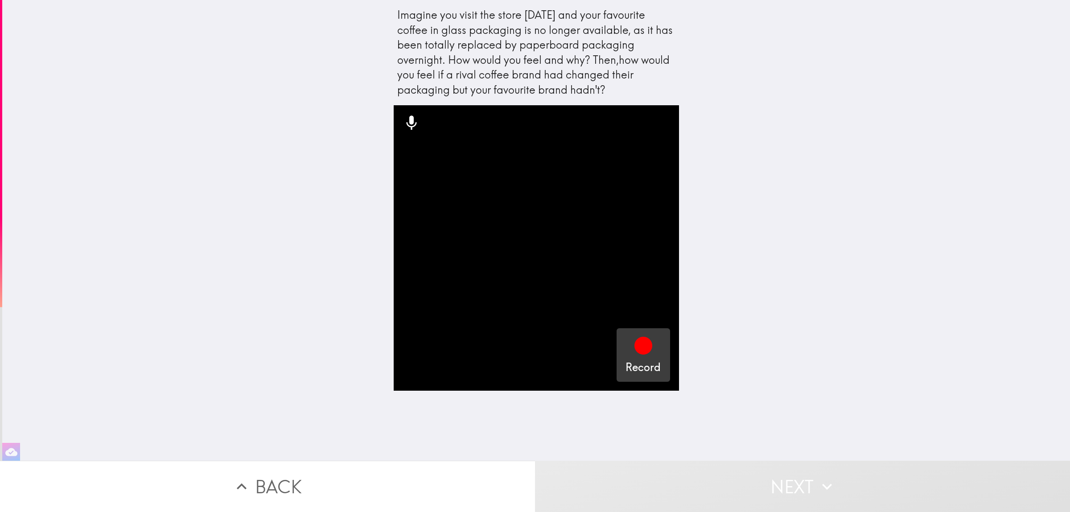
click at [637, 350] on icon "button" at bounding box center [643, 346] width 18 height 18
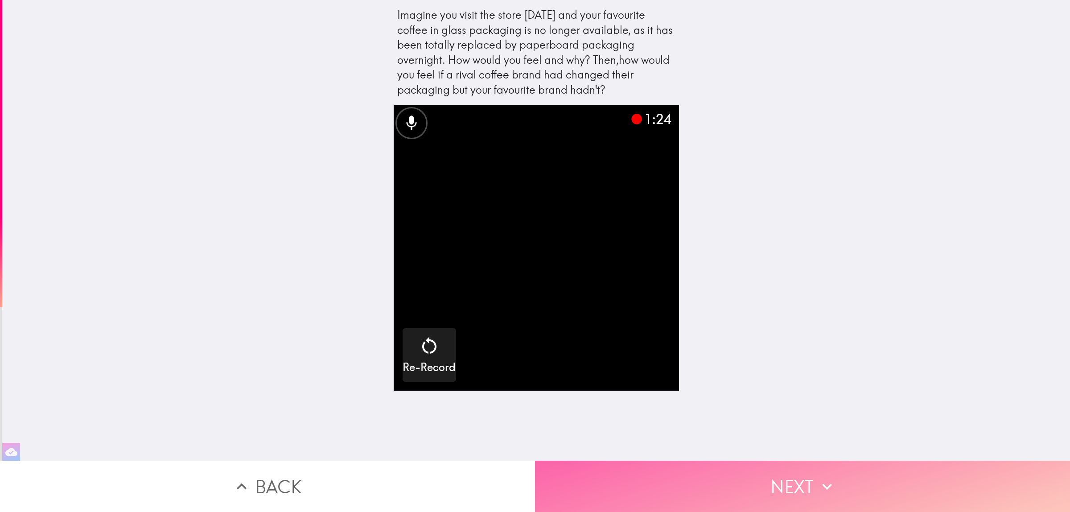
click at [764, 409] on button "Next" at bounding box center [802, 486] width 535 height 51
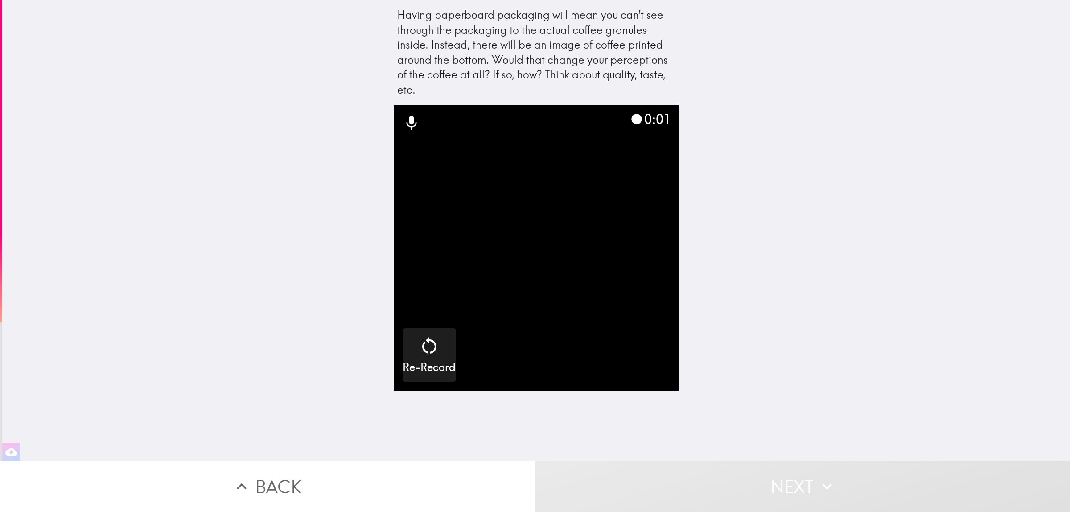
click at [626, 324] on video "button" at bounding box center [536, 247] width 285 height 285
click at [422, 351] on icon "button" at bounding box center [429, 345] width 14 height 17
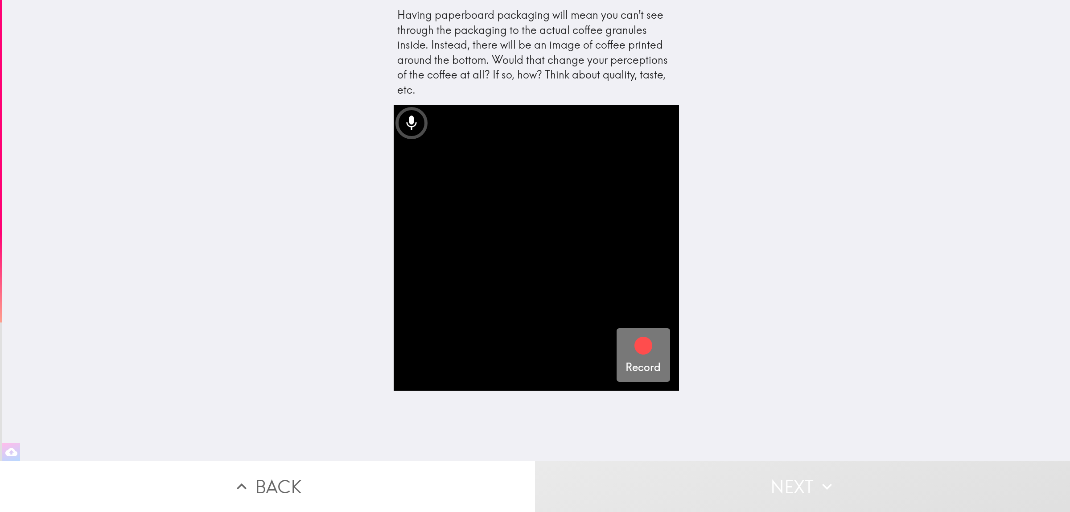
click at [636, 346] on icon "button" at bounding box center [643, 346] width 18 height 18
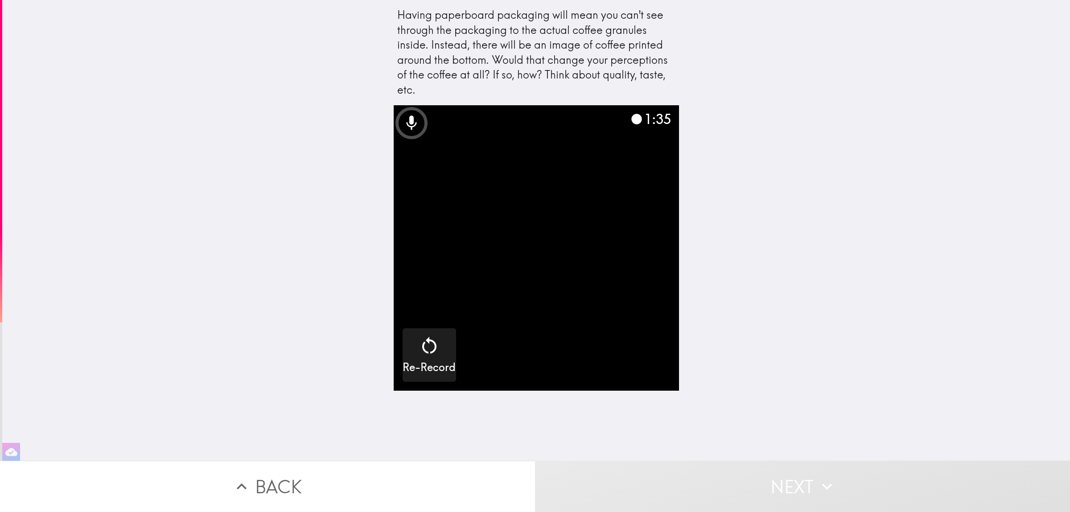
click at [568, 239] on video "button" at bounding box center [536, 247] width 285 height 285
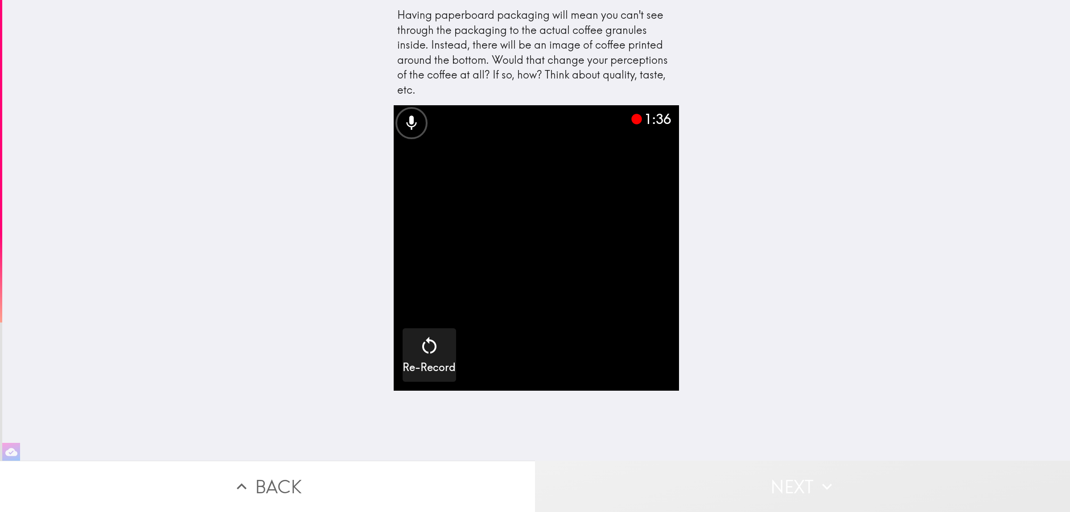
click at [788, 409] on button "Next" at bounding box center [802, 486] width 535 height 51
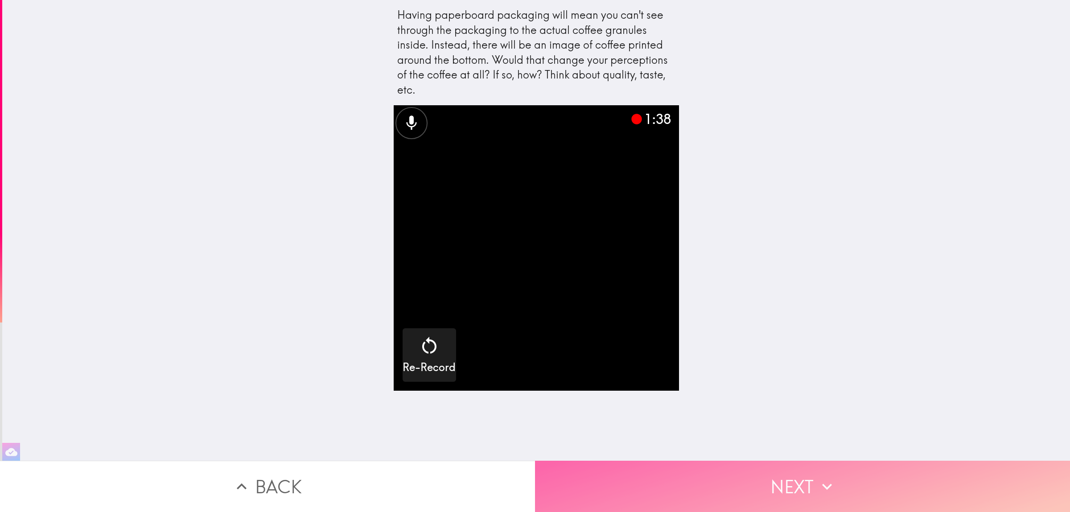
click at [792, 409] on button "Next" at bounding box center [802, 486] width 535 height 51
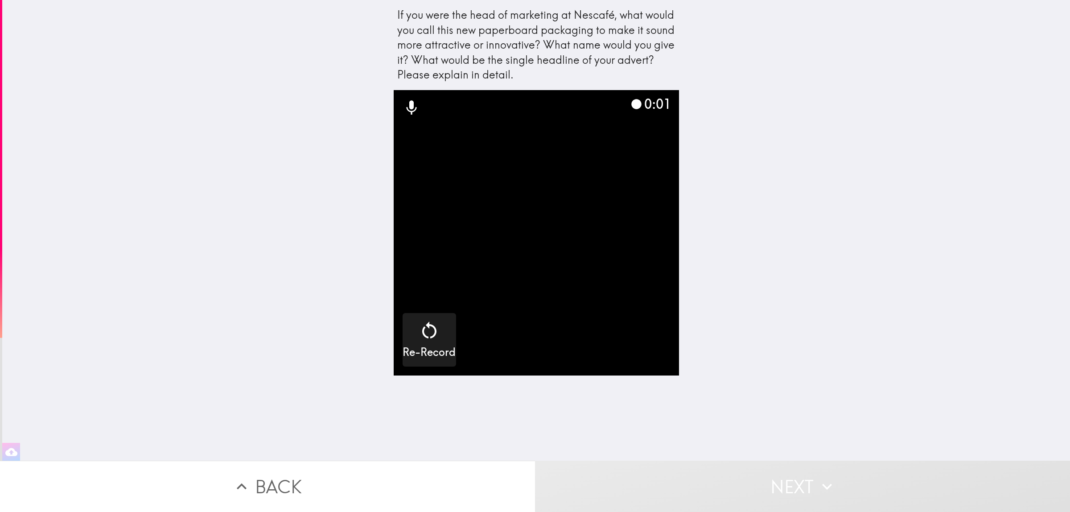
click at [556, 227] on video "button" at bounding box center [536, 232] width 285 height 285
click at [442, 337] on div "Re-Record" at bounding box center [429, 340] width 53 height 40
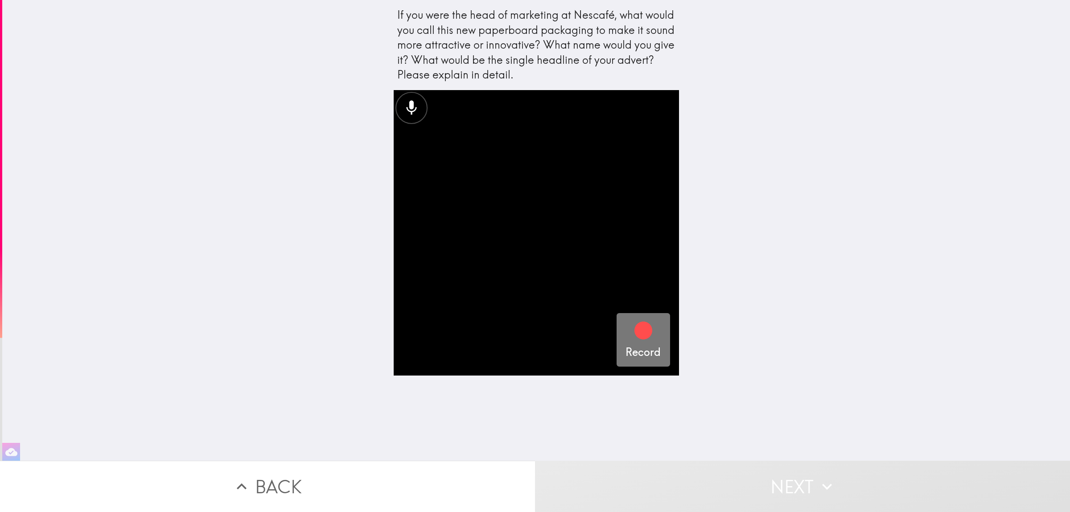
click at [646, 331] on div "Record" at bounding box center [643, 340] width 35 height 40
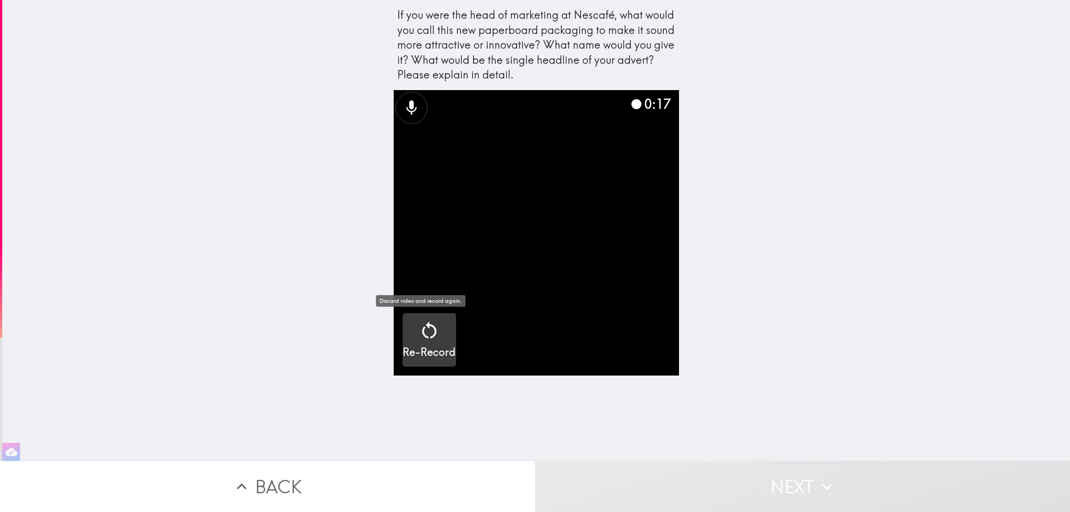
click at [420, 334] on icon "button" at bounding box center [429, 330] width 21 height 21
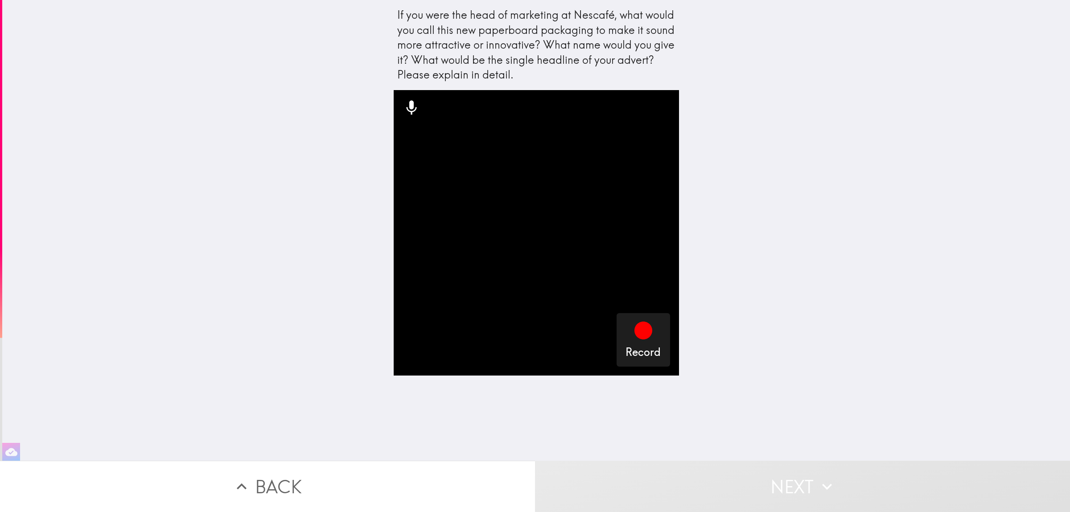
click at [268, 50] on div "If you were the head of marketing at Nescafé, what would you call this new pape…" at bounding box center [536, 230] width 1068 height 461
click at [638, 337] on icon "button" at bounding box center [643, 330] width 18 height 18
click at [734, 409] on button "Next" at bounding box center [802, 486] width 535 height 51
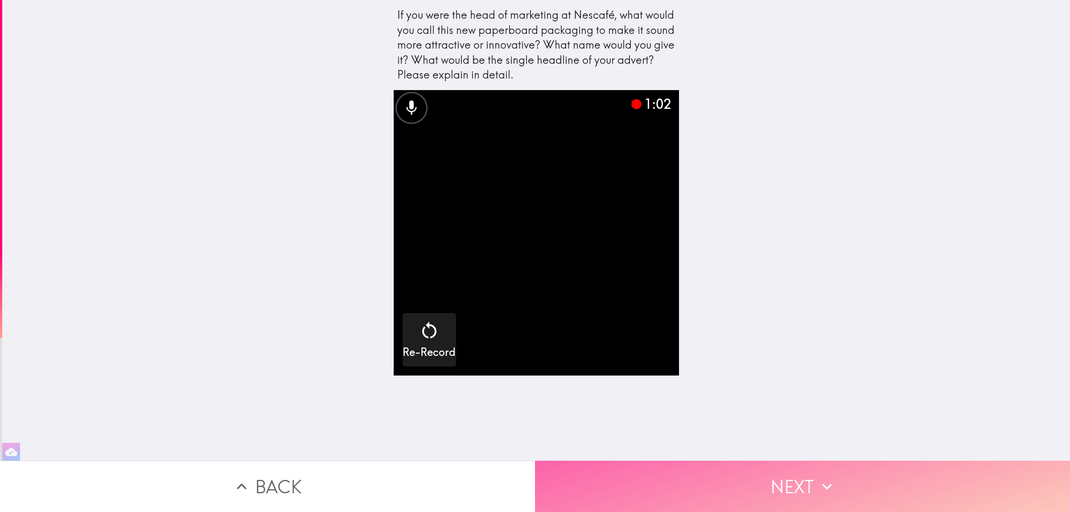
click at [735, 409] on button "Next" at bounding box center [802, 486] width 535 height 51
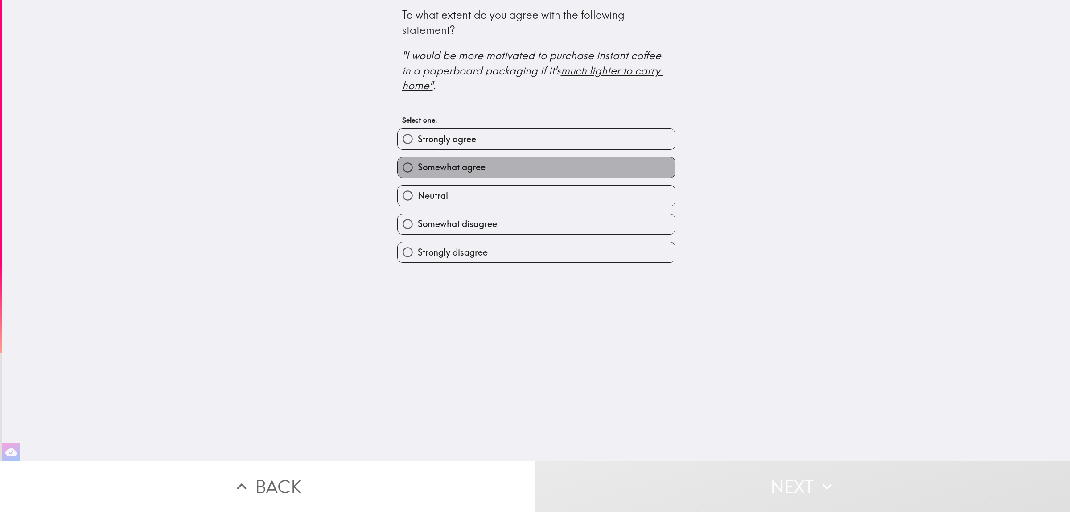
click at [574, 167] on label "Somewhat agree" at bounding box center [536, 167] width 277 height 20
click at [418, 167] on input "Somewhat agree" at bounding box center [408, 167] width 20 height 20
radio input "true"
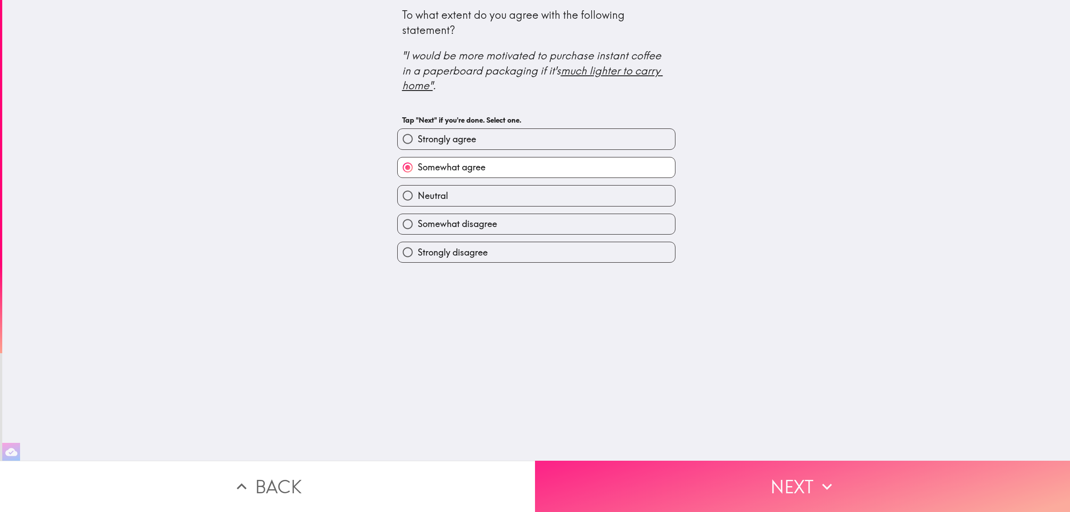
click at [760, 409] on button "Next" at bounding box center [802, 486] width 535 height 51
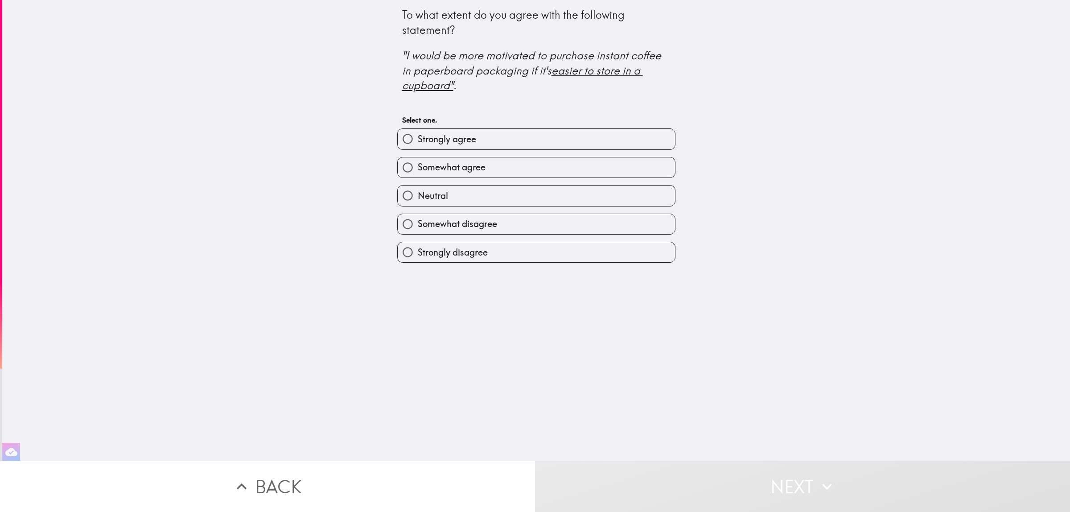
click at [520, 141] on label "Strongly agree" at bounding box center [536, 139] width 277 height 20
click at [418, 141] on input "Strongly agree" at bounding box center [408, 139] width 20 height 20
radio input "true"
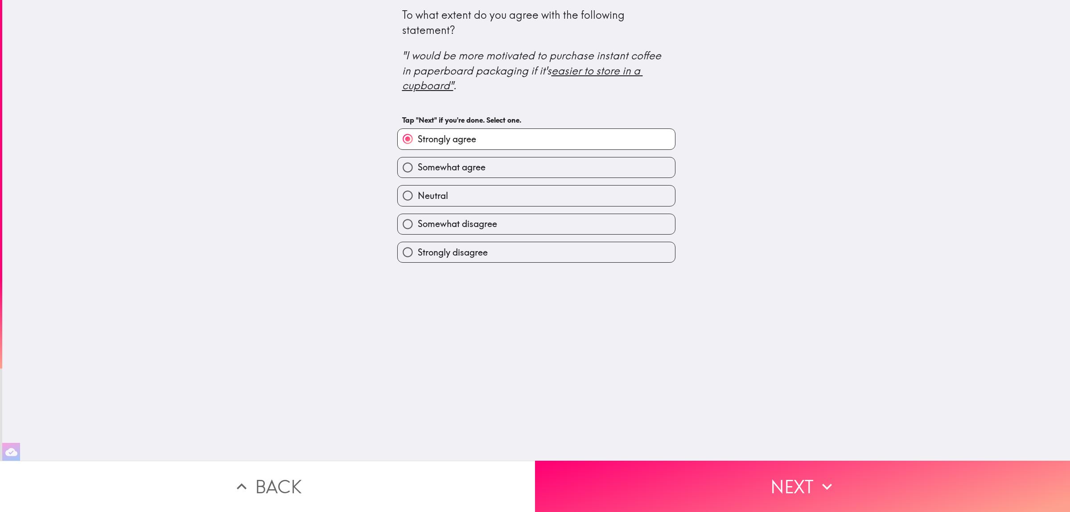
click at [529, 171] on label "Somewhat agree" at bounding box center [536, 167] width 277 height 20
click at [418, 171] on input "Somewhat agree" at bounding box center [408, 167] width 20 height 20
radio input "true"
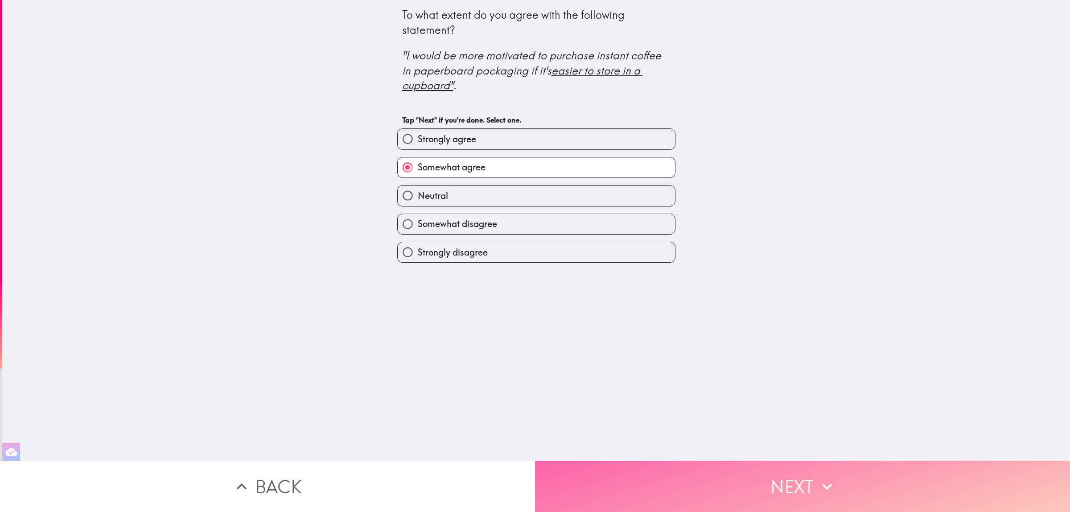
click at [828, 409] on icon "button" at bounding box center [827, 487] width 20 height 20
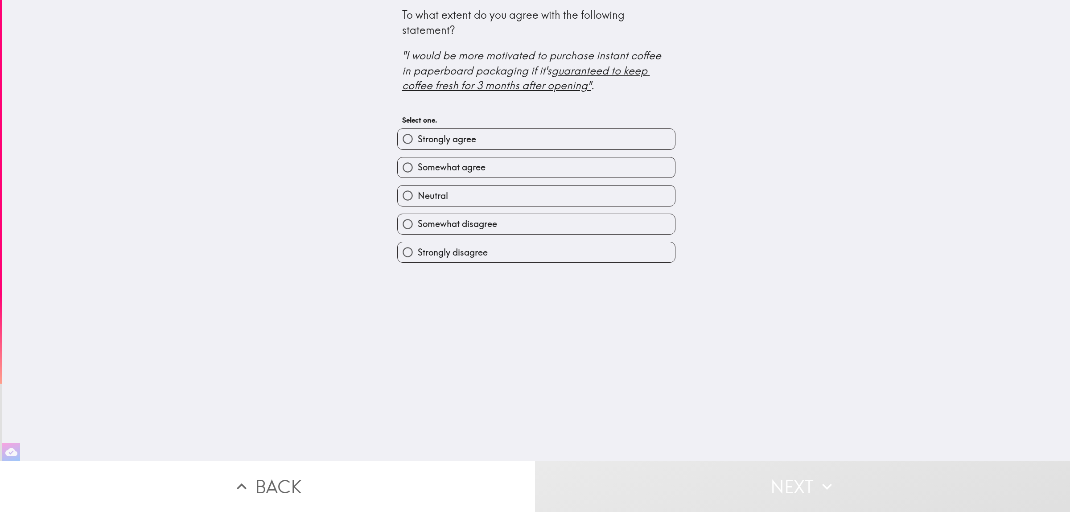
click at [467, 202] on label "Neutral" at bounding box center [536, 195] width 277 height 20
click at [418, 202] on input "Neutral" at bounding box center [408, 195] width 20 height 20
radio input "true"
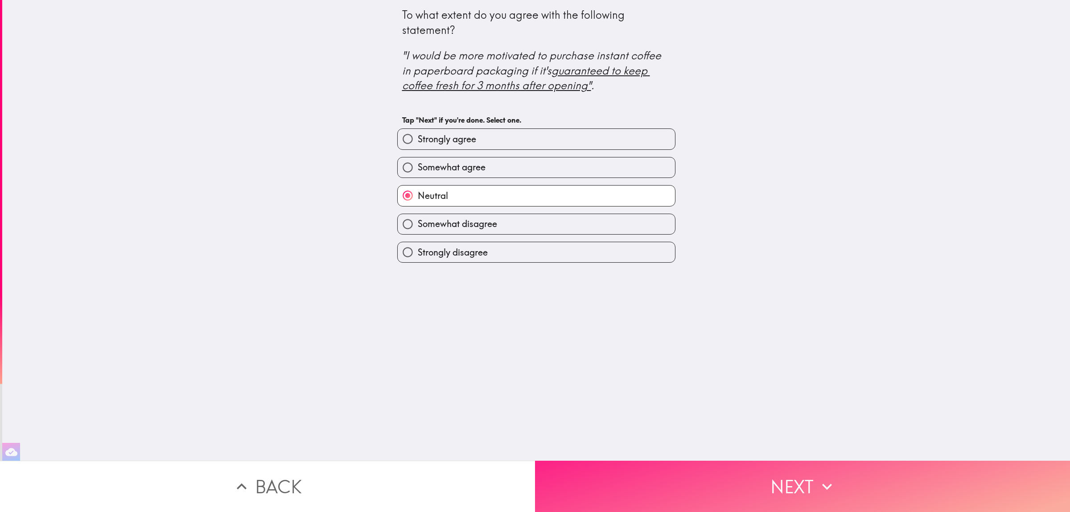
click at [745, 409] on button "Next" at bounding box center [802, 486] width 535 height 51
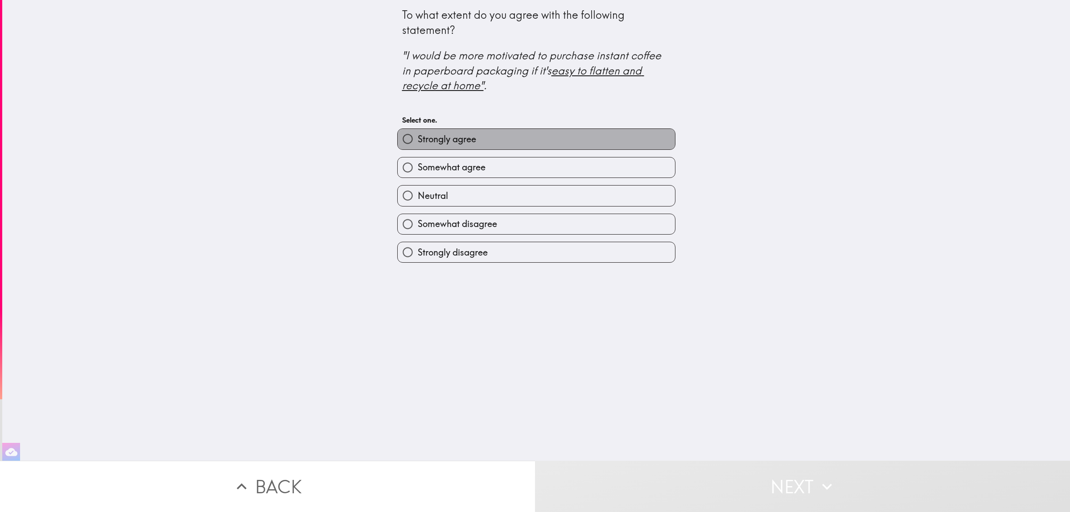
click at [507, 137] on label "Strongly agree" at bounding box center [536, 139] width 277 height 20
click at [418, 137] on input "Strongly agree" at bounding box center [408, 139] width 20 height 20
radio input "true"
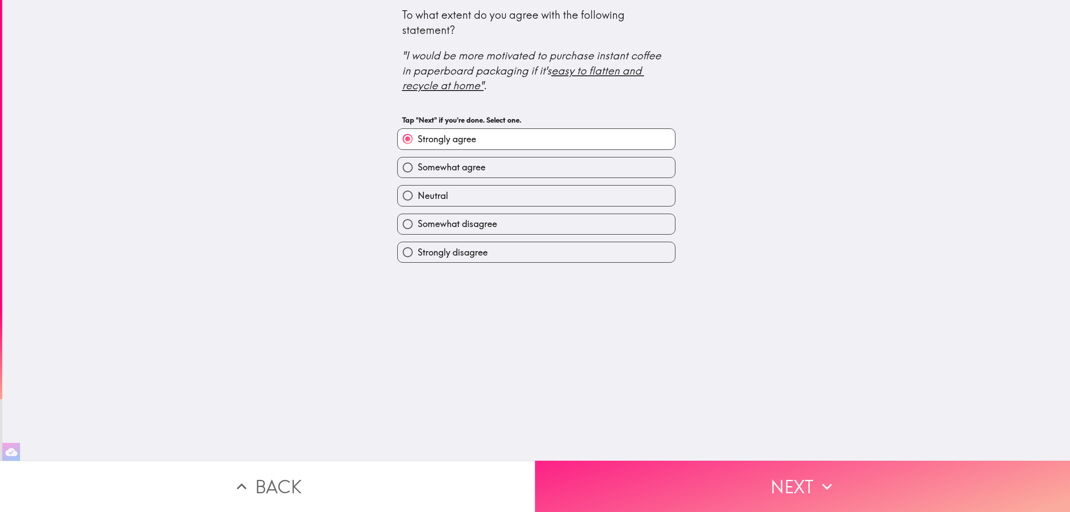
click at [816, 409] on button "Next" at bounding box center [802, 486] width 535 height 51
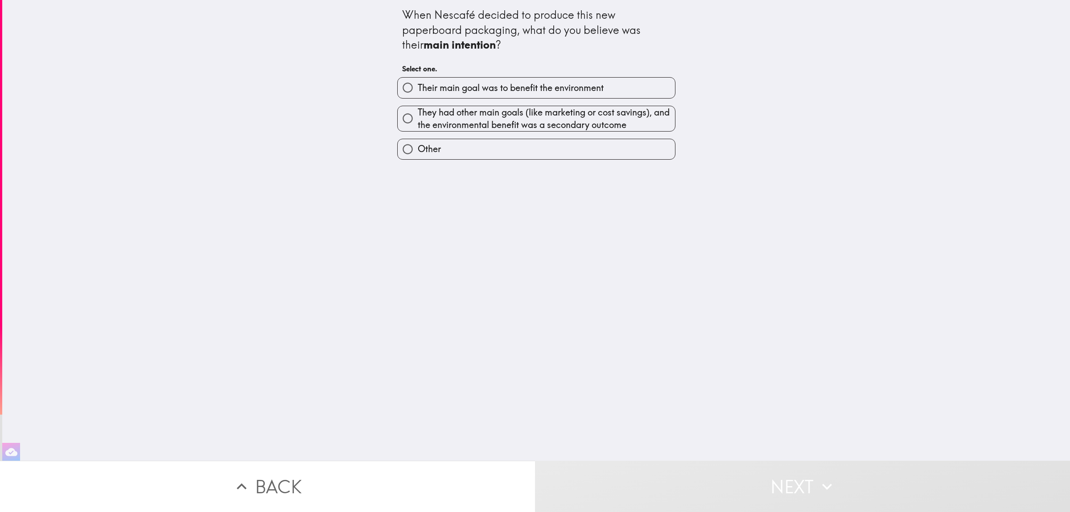
click at [625, 122] on span "They had other main goals (like marketing or cost savings), and the environment…" at bounding box center [546, 118] width 257 height 25
click at [418, 122] on input "They had other main goals (like marketing or cost savings), and the environment…" at bounding box center [408, 118] width 20 height 20
radio input "true"
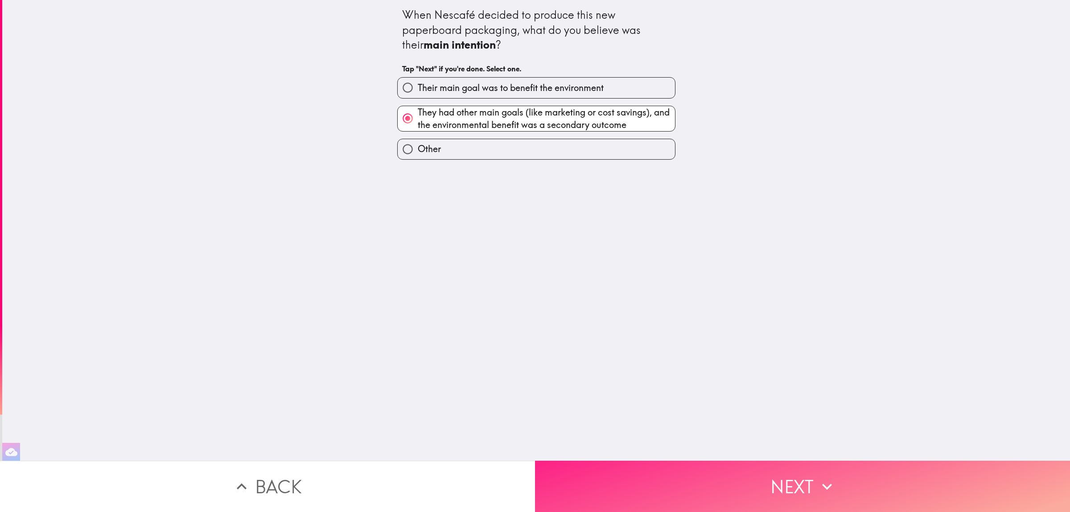
click at [781, 409] on button "Next" at bounding box center [802, 486] width 535 height 51
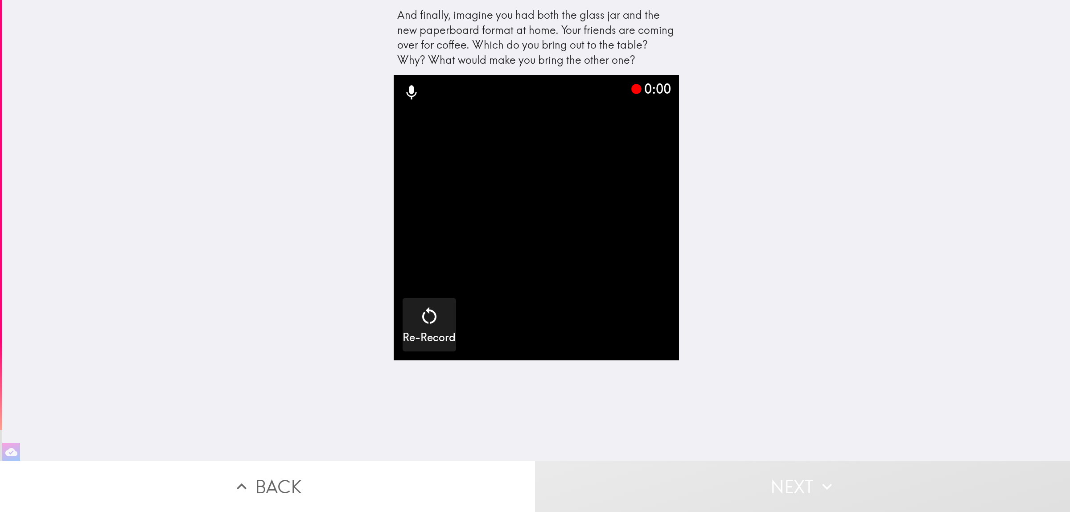
click at [490, 279] on video "button" at bounding box center [536, 217] width 285 height 285
click at [436, 321] on div "Re-Record" at bounding box center [429, 325] width 53 height 40
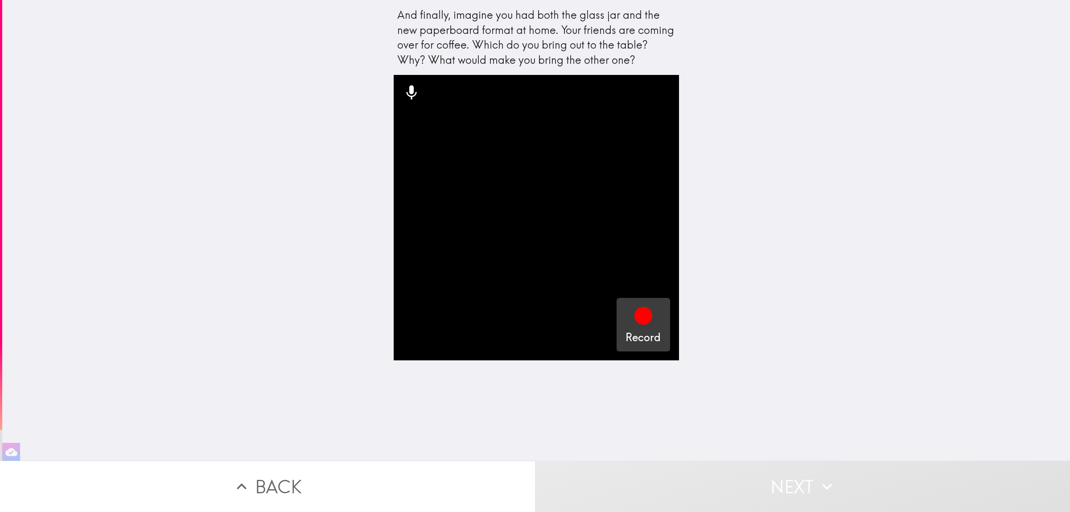
click at [626, 320] on div "Record" at bounding box center [643, 325] width 35 height 40
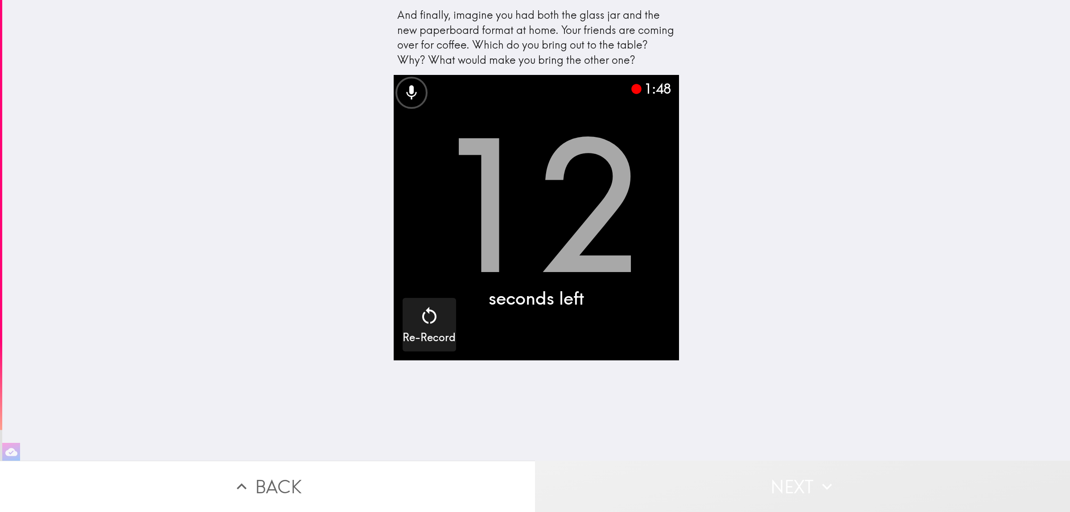
click at [776, 409] on button "Next" at bounding box center [802, 486] width 535 height 51
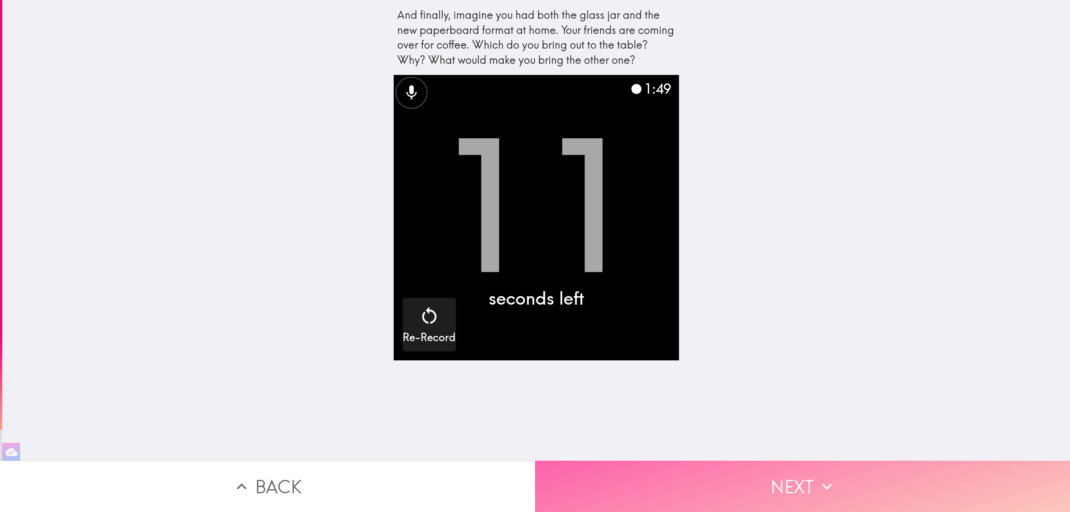
click at [774, 409] on button "Next" at bounding box center [802, 486] width 535 height 51
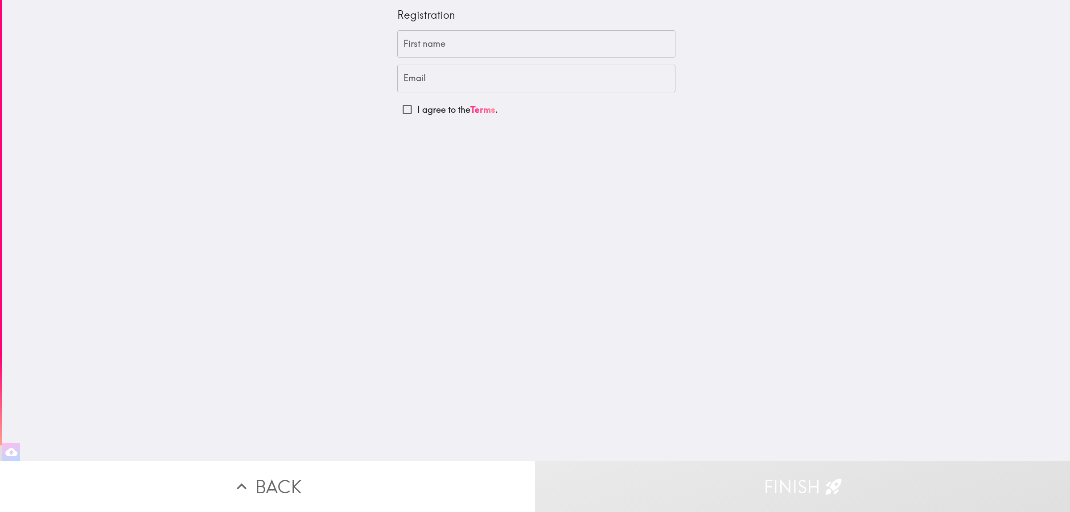
click at [462, 41] on input "First name" at bounding box center [536, 44] width 278 height 28
type input "[PERSON_NAME]"
click at [407, 81] on input "Email" at bounding box center [536, 79] width 278 height 28
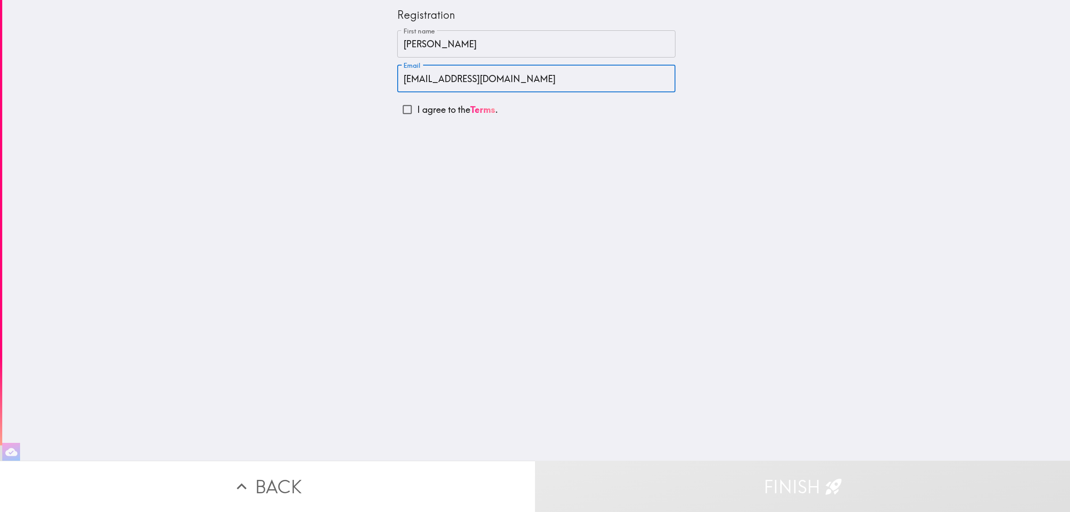
type input "[EMAIL_ADDRESS][DOMAIN_NAME]"
click at [402, 110] on input "I agree to the Terms ." at bounding box center [407, 109] width 20 height 20
checkbox input "true"
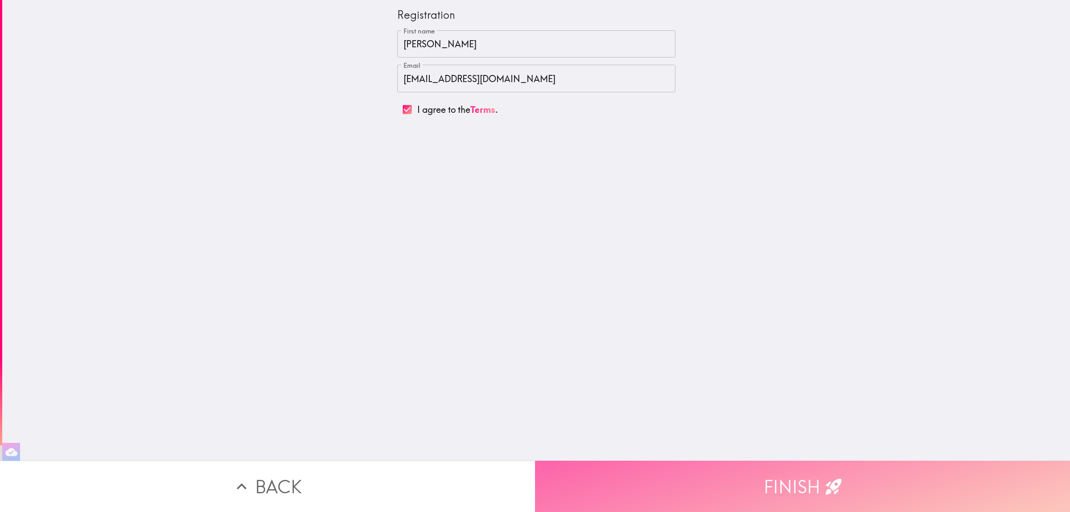
click at [787, 409] on button "Finish" at bounding box center [802, 486] width 535 height 51
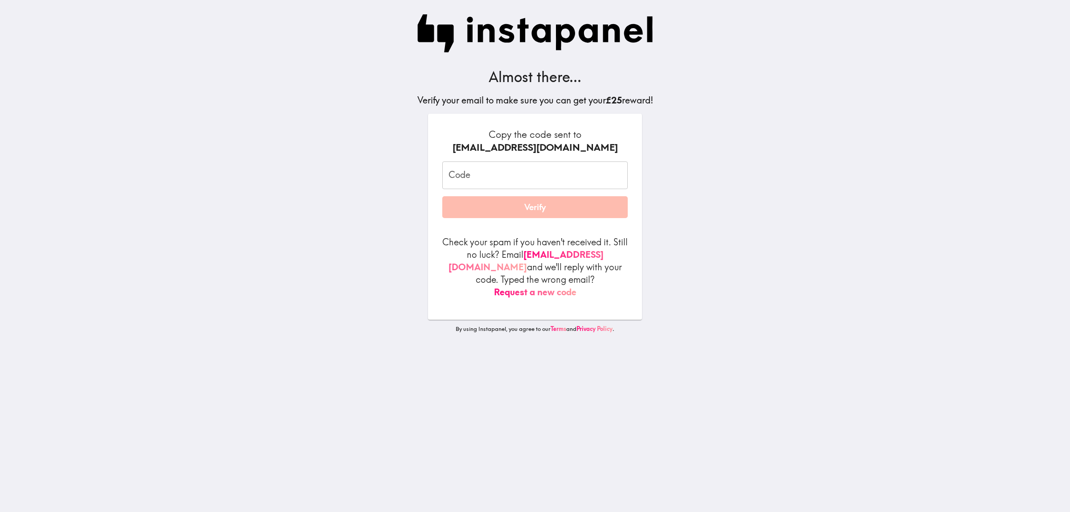
click at [551, 174] on input "Code" at bounding box center [534, 175] width 185 height 28
paste input "rtb_PB9_q6j"
type input "rtb_PB9_q6j"
click at [453, 208] on button "Verify" at bounding box center [534, 207] width 185 height 22
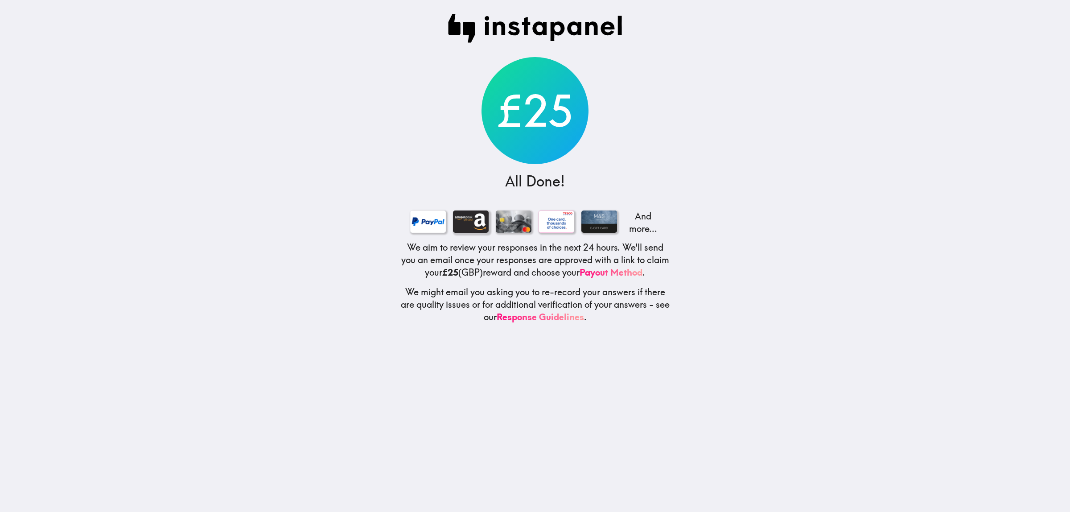
click at [469, 222] on div at bounding box center [471, 221] width 36 height 22
